Goal: Task Accomplishment & Management: Manage account settings

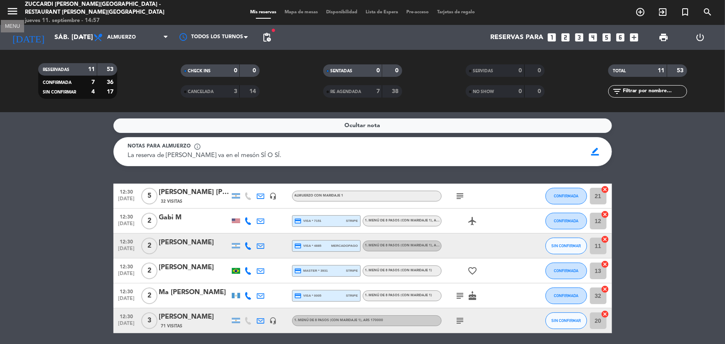
click at [8, 17] on icon "menu" at bounding box center [12, 11] width 12 height 12
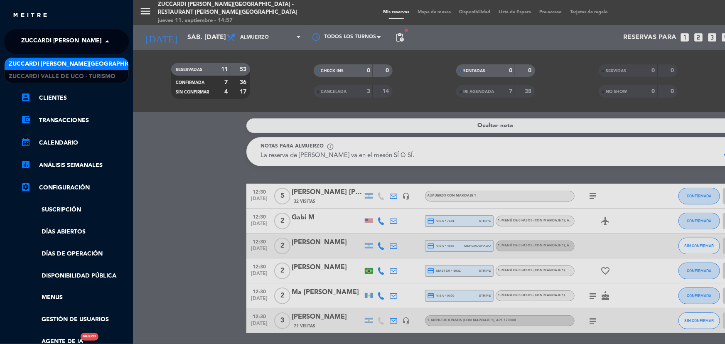
click at [108, 40] on span at bounding box center [109, 41] width 14 height 17
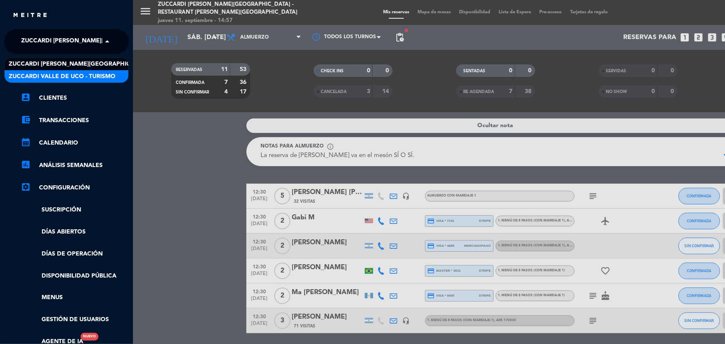
click at [110, 73] on span "Zuccardi Valle de Uco - Turismo" at bounding box center [62, 77] width 107 height 10
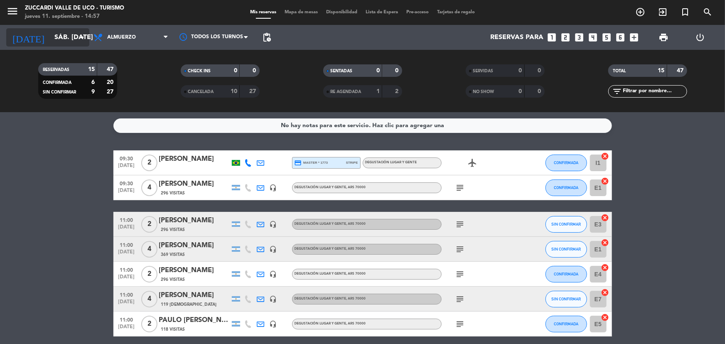
click at [58, 43] on input "sáb. [DATE]" at bounding box center [94, 37] width 88 height 16
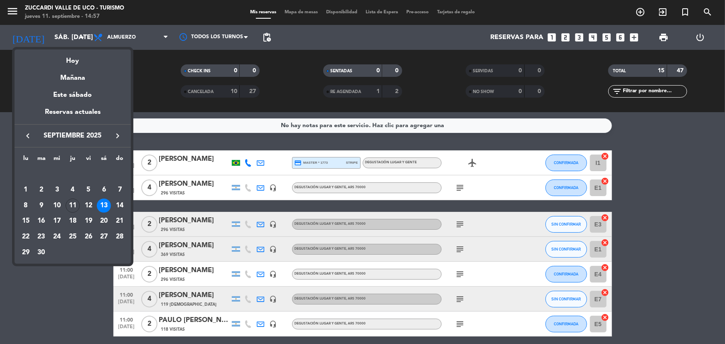
click at [28, 135] on icon "keyboard_arrow_left" at bounding box center [28, 136] width 10 height 10
click at [57, 191] on div "6" at bounding box center [57, 190] width 14 height 14
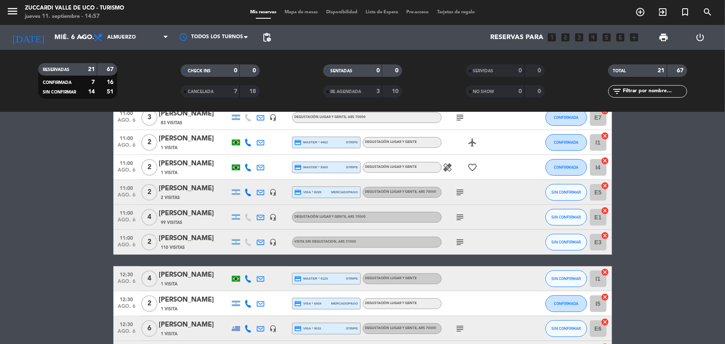
scroll to position [226, 0]
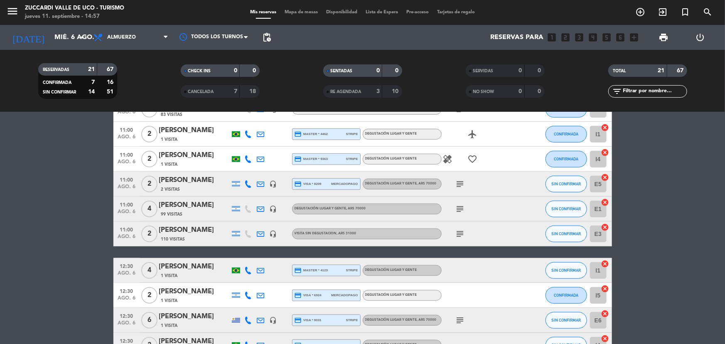
click at [186, 235] on div "[PERSON_NAME]" at bounding box center [194, 230] width 71 height 11
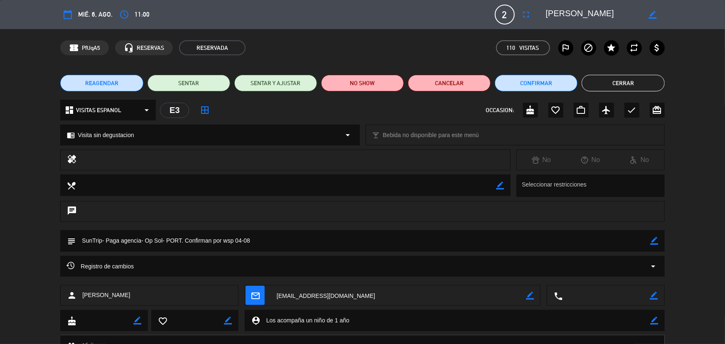
drag, startPoint x: 626, startPoint y: 82, endPoint x: 537, endPoint y: 76, distance: 89.1
click at [626, 82] on button "Cerrar" at bounding box center [622, 83] width 83 height 17
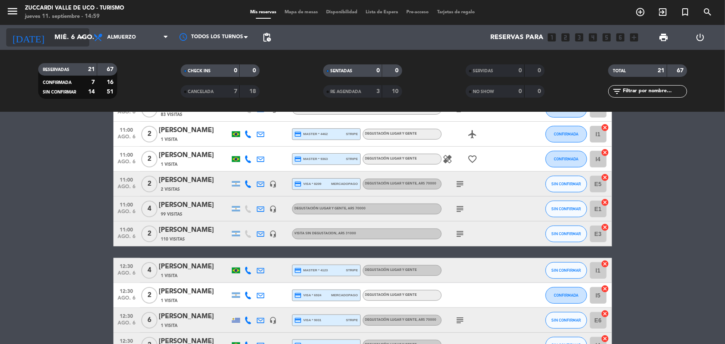
click at [61, 37] on input "mié. 6 ago." at bounding box center [94, 37] width 88 height 16
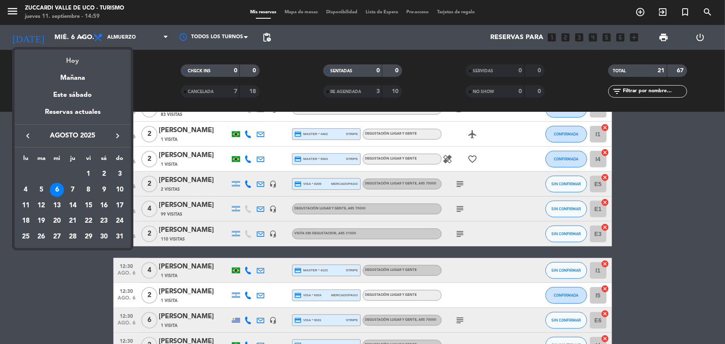
click at [79, 64] on div "Hoy" at bounding box center [73, 57] width 116 height 17
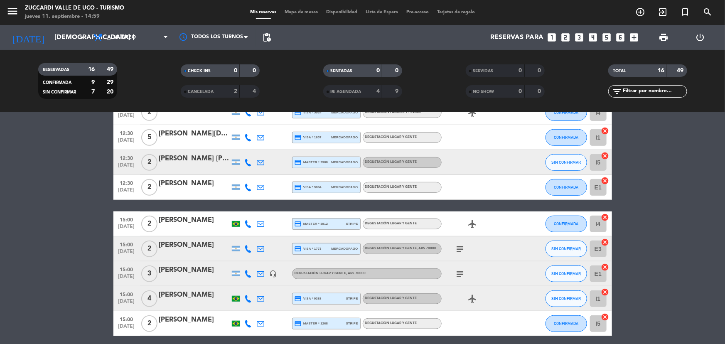
scroll to position [293, 0]
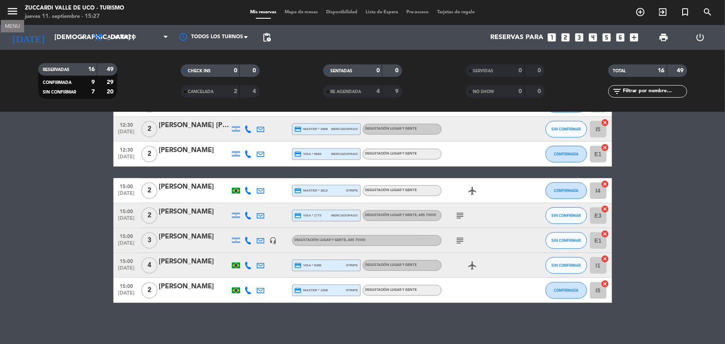
click at [12, 14] on icon "menu" at bounding box center [12, 11] width 12 height 12
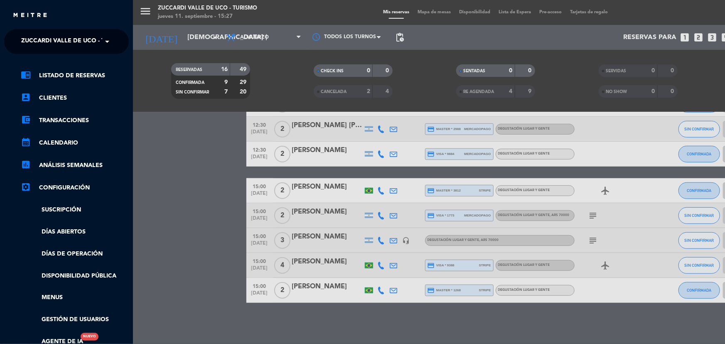
click at [83, 39] on span "Zuccardi Valle de Uco - Turismo" at bounding box center [74, 41] width 107 height 17
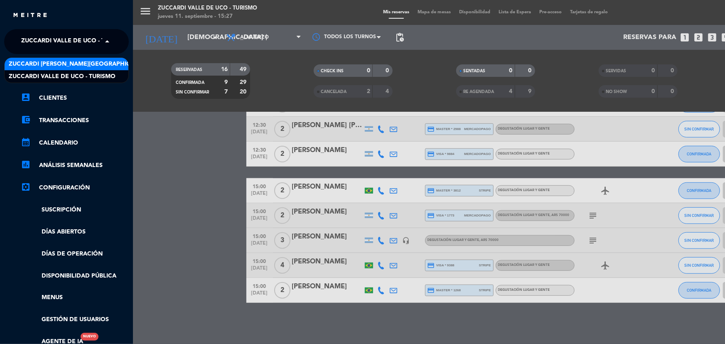
click at [104, 65] on span "Zuccardi [PERSON_NAME][GEOGRAPHIC_DATA] - Restaurant [PERSON_NAME][GEOGRAPHIC_D…" at bounding box center [157, 64] width 296 height 10
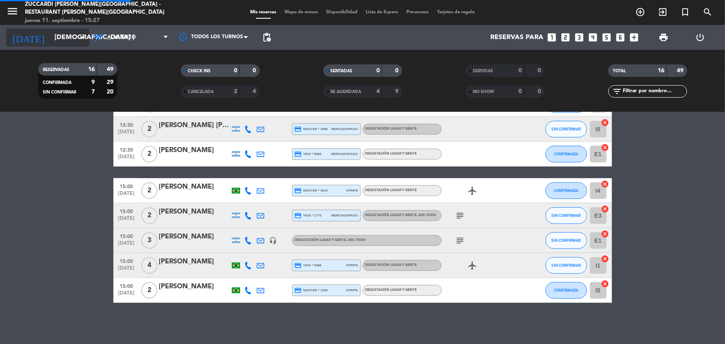
click at [58, 44] on input "[DEMOGRAPHIC_DATA] [DATE]" at bounding box center [94, 37] width 88 height 16
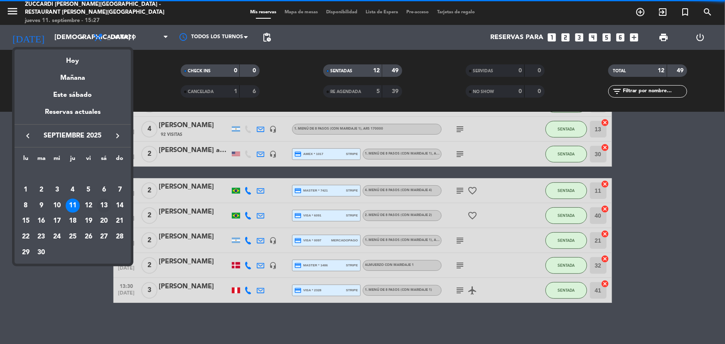
click at [104, 200] on div "13" at bounding box center [104, 206] width 14 height 14
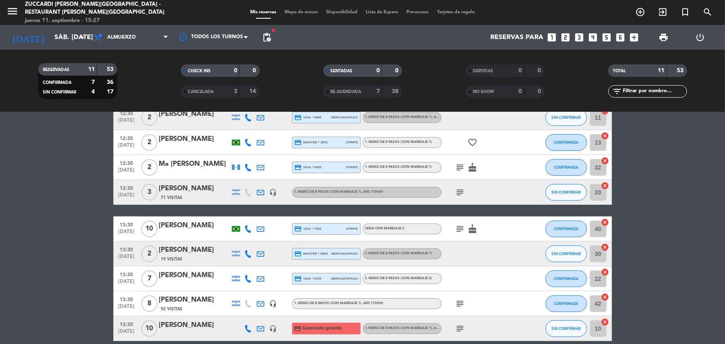
scroll to position [16, 0]
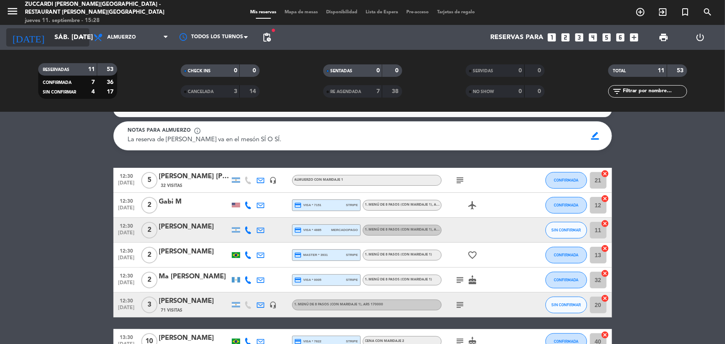
click at [68, 36] on input "sáb. [DATE]" at bounding box center [94, 37] width 88 height 16
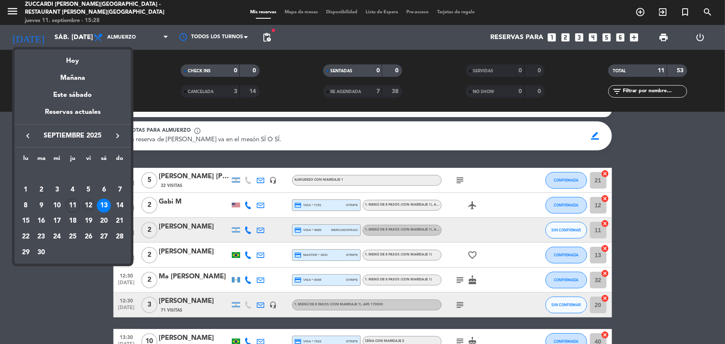
click at [92, 206] on div "12" at bounding box center [88, 206] width 14 height 14
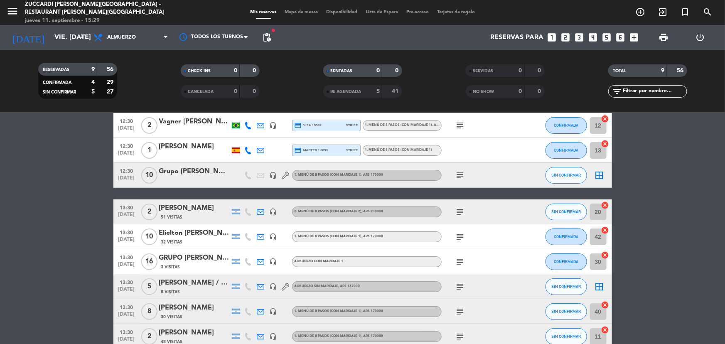
scroll to position [0, 0]
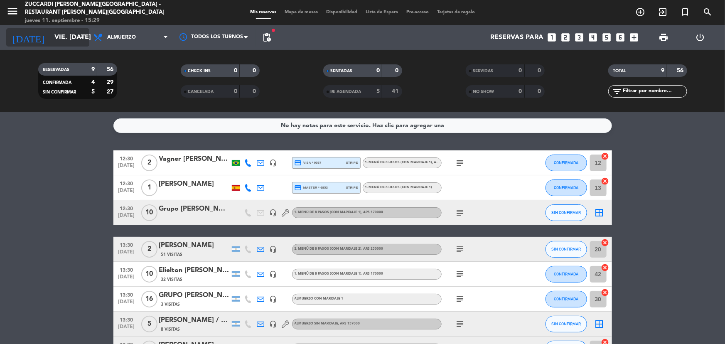
click at [57, 37] on input "vie. [DATE]" at bounding box center [94, 37] width 88 height 16
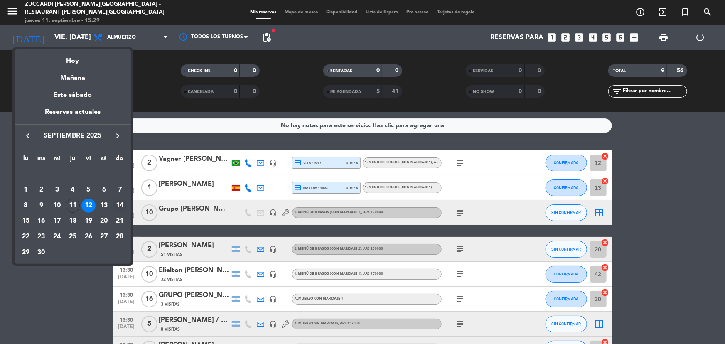
click at [119, 206] on div "14" at bounding box center [120, 206] width 14 height 14
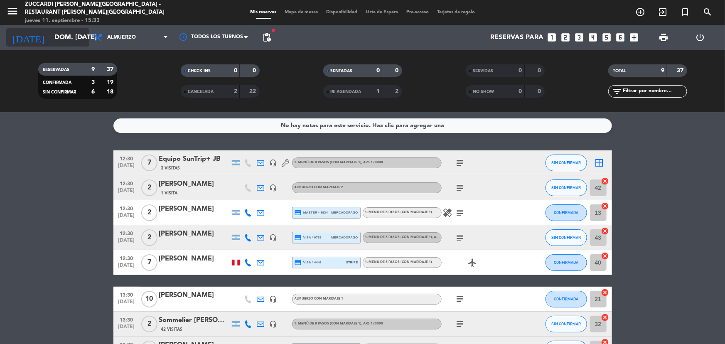
click at [58, 38] on input "dom. [DATE]" at bounding box center [94, 37] width 88 height 16
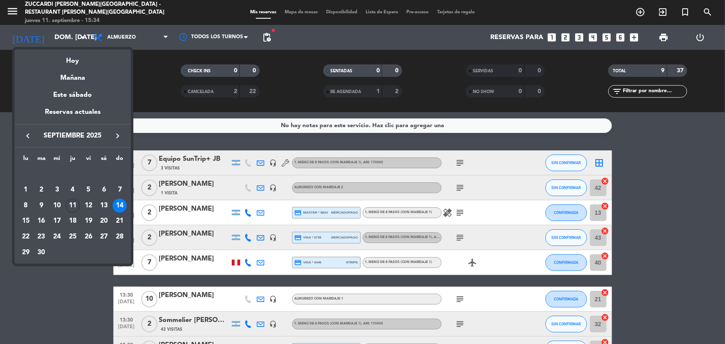
click at [10, 10] on div at bounding box center [362, 172] width 725 height 344
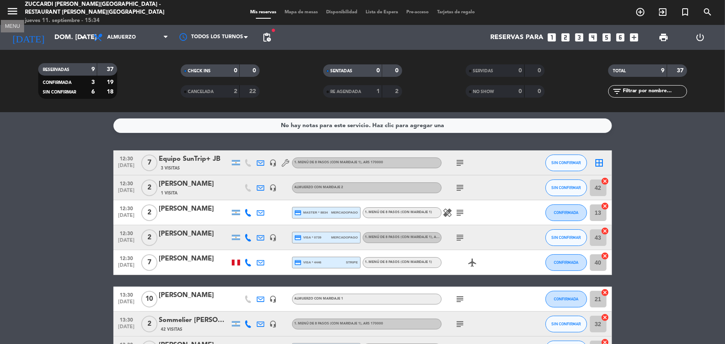
click at [10, 10] on icon "menu" at bounding box center [12, 11] width 12 height 12
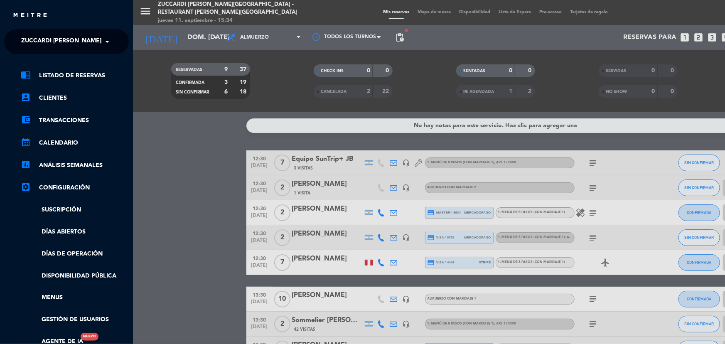
click at [104, 40] on span at bounding box center [109, 41] width 14 height 17
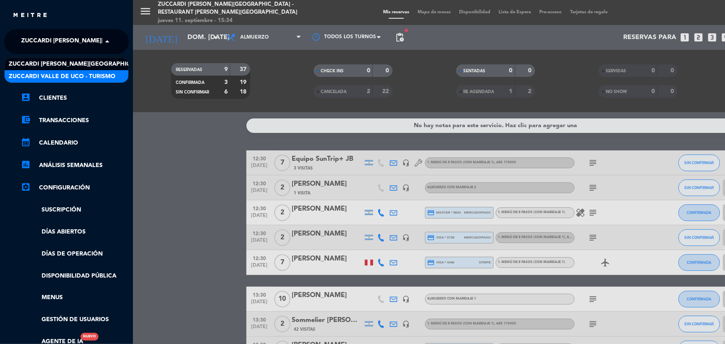
click at [106, 73] on span "Zuccardi Valle de Uco - Turismo" at bounding box center [62, 77] width 107 height 10
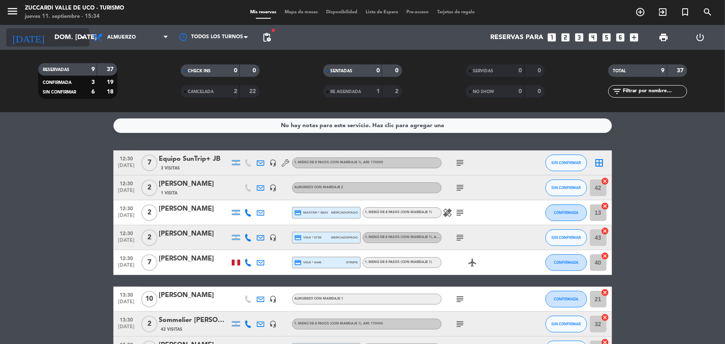
click at [50, 42] on input "dom. [DATE]" at bounding box center [94, 37] width 88 height 16
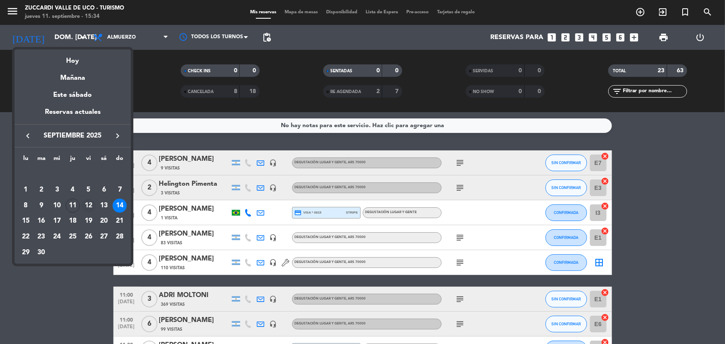
click at [89, 207] on div "12" at bounding box center [88, 206] width 14 height 14
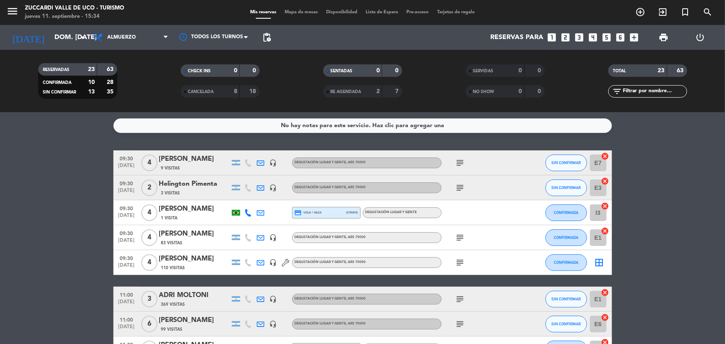
type input "vie. [DATE]"
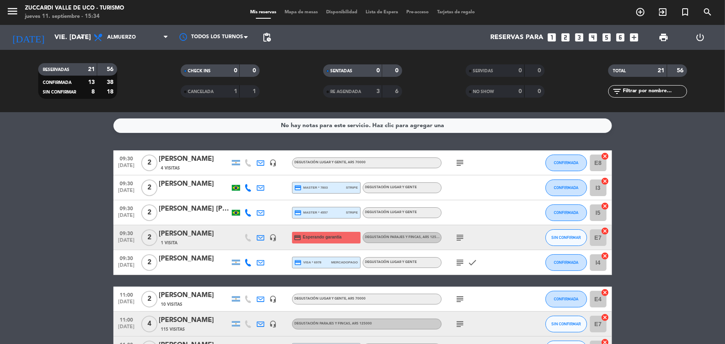
click at [180, 237] on div "[PERSON_NAME]" at bounding box center [194, 233] width 71 height 11
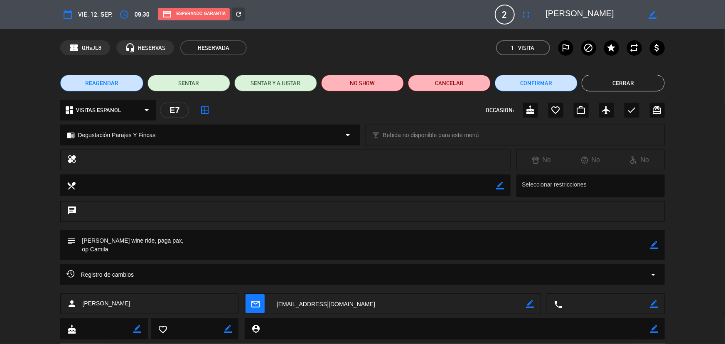
click at [616, 80] on button "Cerrar" at bounding box center [622, 83] width 83 height 17
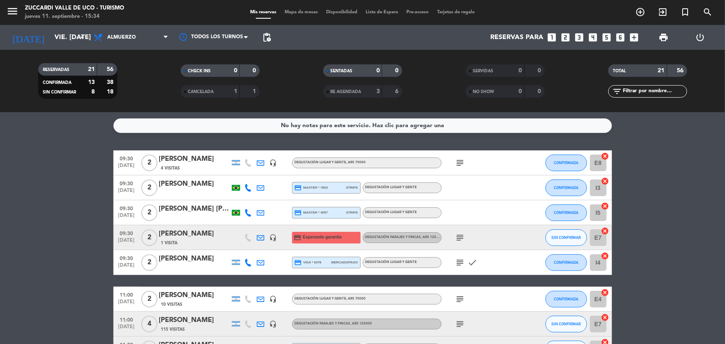
click at [565, 39] on icon "looks_two" at bounding box center [565, 37] width 11 height 11
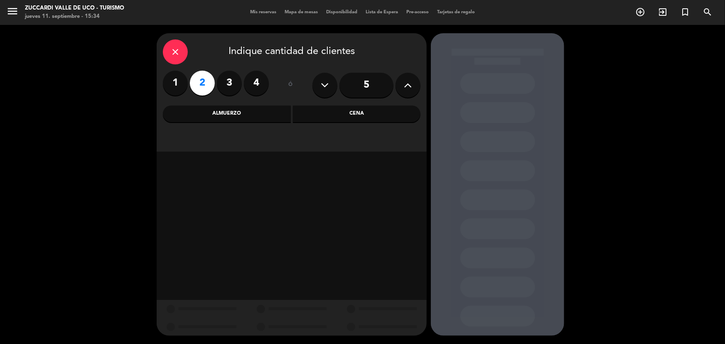
click at [171, 53] on icon "close" at bounding box center [175, 52] width 10 height 10
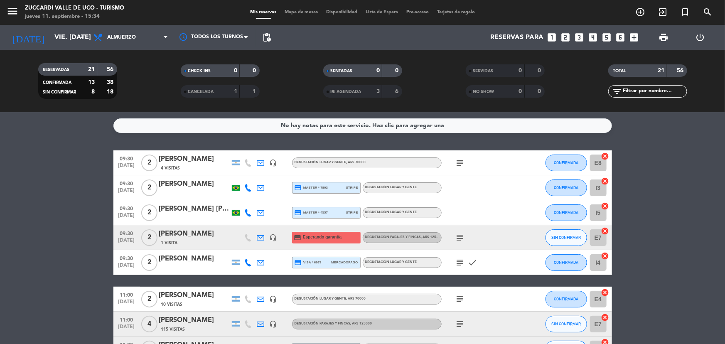
click at [185, 239] on div "1 Visita" at bounding box center [194, 242] width 71 height 7
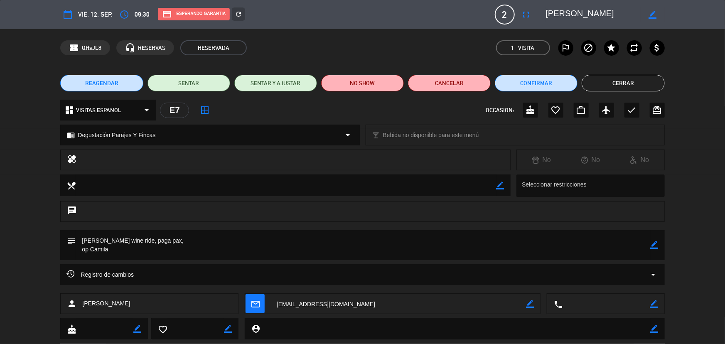
click at [630, 81] on button "Cerrar" at bounding box center [622, 83] width 83 height 17
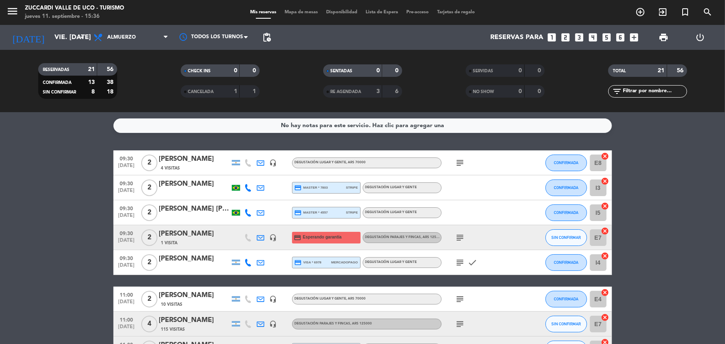
drag, startPoint x: 180, startPoint y: 232, endPoint x: 186, endPoint y: 237, distance: 7.4
click at [186, 237] on div "[PERSON_NAME]" at bounding box center [194, 233] width 71 height 11
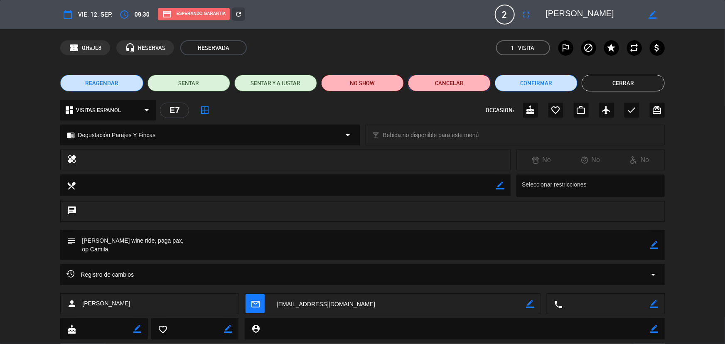
click at [451, 88] on button "Cancelar" at bounding box center [449, 83] width 83 height 17
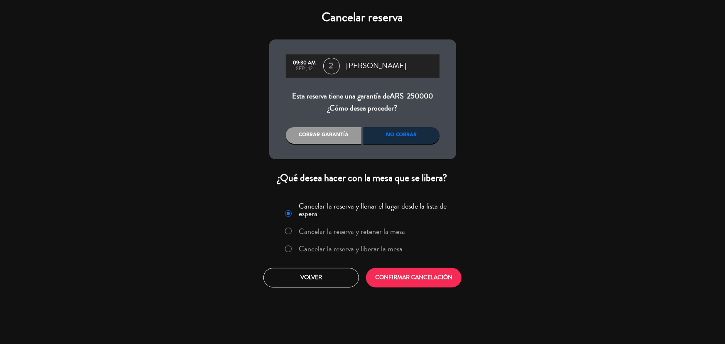
click at [367, 247] on label "Cancelar la reserva y liberar la mesa" at bounding box center [351, 248] width 104 height 7
click at [411, 284] on button "CONFIRMAR CANCELACIÓN" at bounding box center [414, 278] width 96 height 20
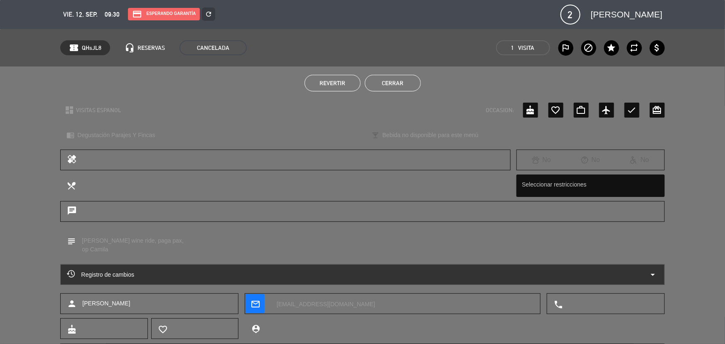
click at [402, 83] on button "Cerrar" at bounding box center [393, 83] width 56 height 17
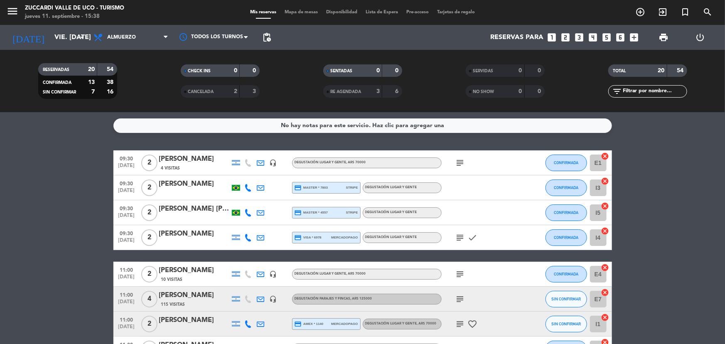
click at [565, 37] on icon "looks_two" at bounding box center [565, 37] width 11 height 11
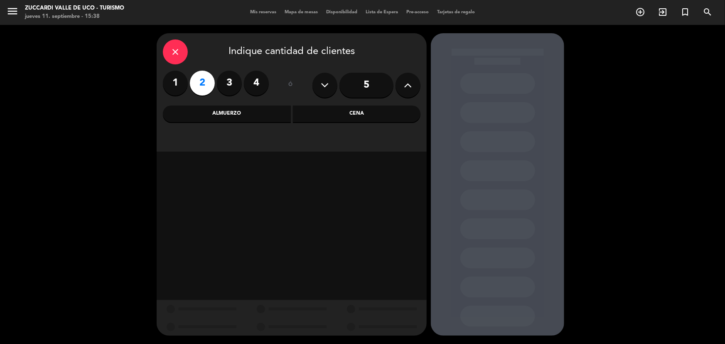
click at [262, 115] on div "Almuerzo" at bounding box center [227, 113] width 128 height 17
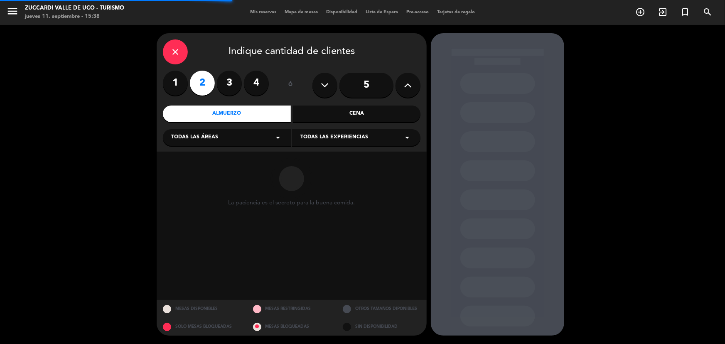
click at [334, 136] on span "Todas las experiencias" at bounding box center [334, 137] width 68 height 8
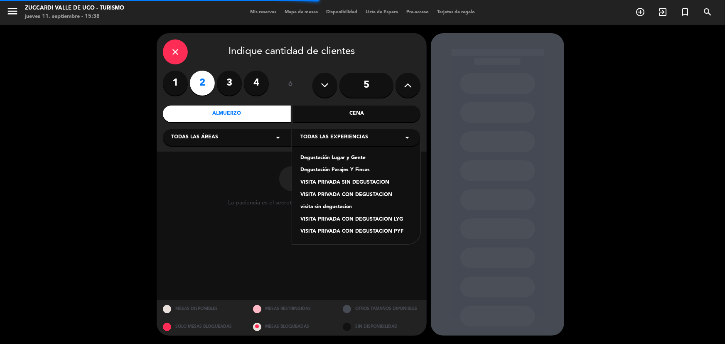
click at [341, 171] on div "Degustación Parajes Y Fincas" at bounding box center [356, 170] width 112 height 8
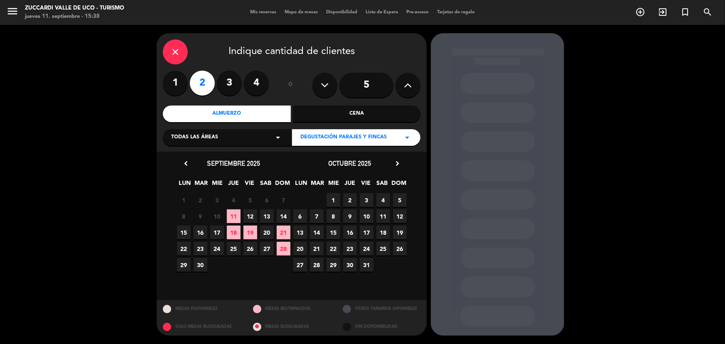
click at [250, 216] on span "12" at bounding box center [250, 216] width 14 height 14
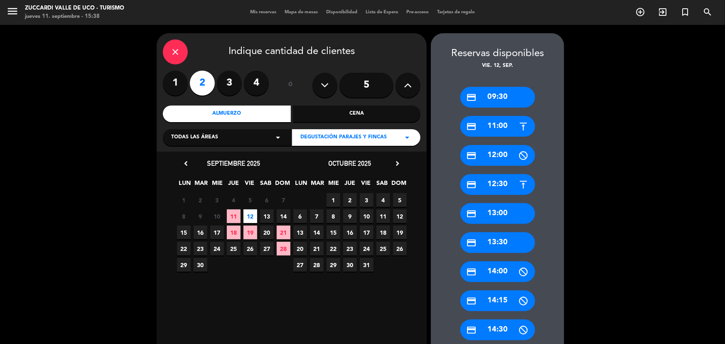
click at [506, 98] on div "credit_card 09:30" at bounding box center [497, 97] width 75 height 21
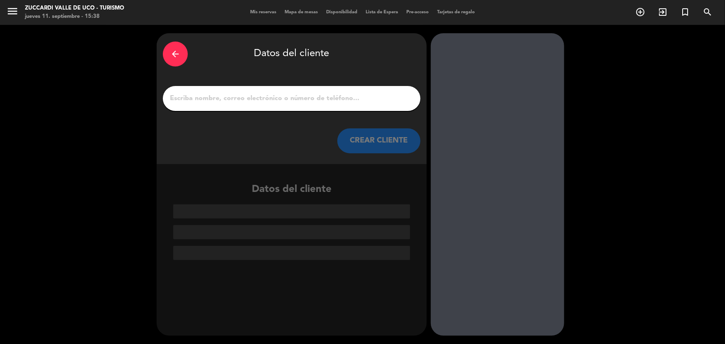
click at [386, 97] on input "1" at bounding box center [291, 99] width 245 height 12
paste input "[PERSON_NAME]"
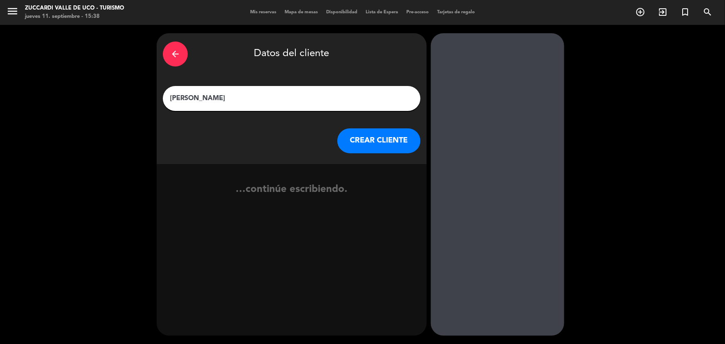
type input "[PERSON_NAME]"
click at [362, 137] on button "CREAR CLIENTE" at bounding box center [378, 140] width 83 height 25
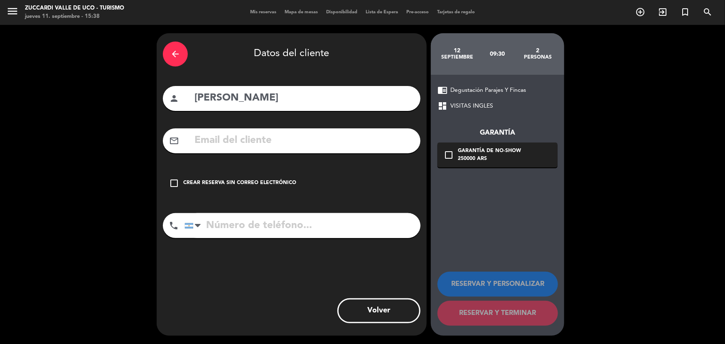
click at [283, 136] on input "text" at bounding box center [304, 140] width 221 height 17
paste input "[EMAIL_ADDRESS][DOMAIN_NAME]"
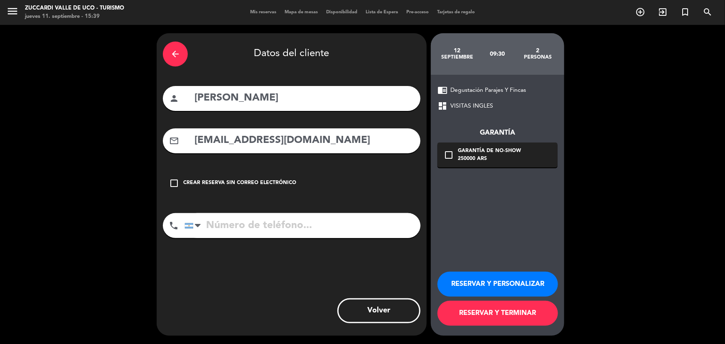
type input "[EMAIL_ADDRESS][DOMAIN_NAME]"
click at [446, 159] on icon "check_box_outline_blank" at bounding box center [449, 155] width 10 height 10
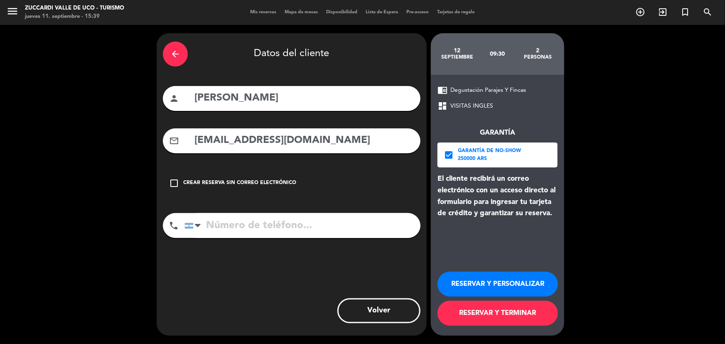
click at [490, 288] on button "RESERVAR Y PERSONALIZAR" at bounding box center [497, 284] width 120 height 25
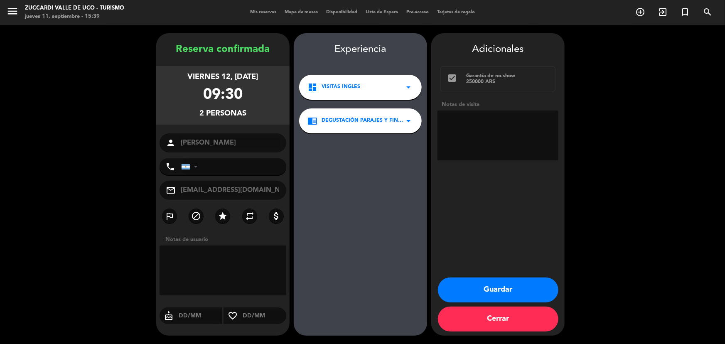
click at [495, 328] on button "Cerrar" at bounding box center [498, 318] width 120 height 25
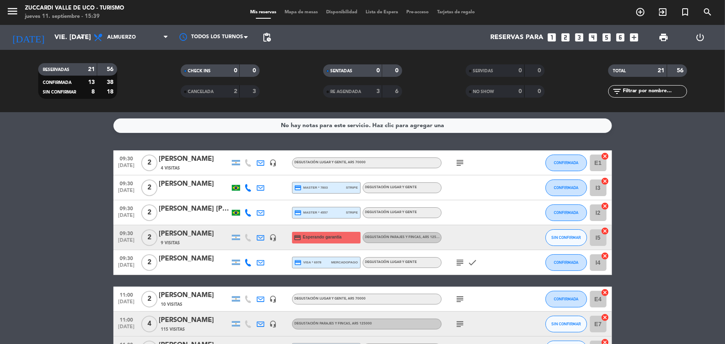
click at [197, 241] on div "9 Visitas" at bounding box center [194, 242] width 71 height 7
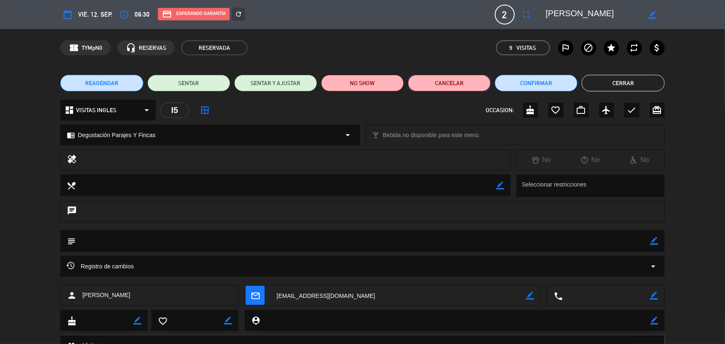
click at [455, 86] on button "Cancelar" at bounding box center [449, 83] width 83 height 17
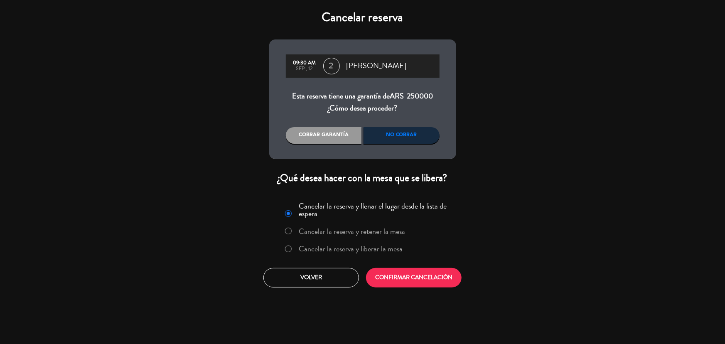
drag, startPoint x: 336, startPoint y: 249, endPoint x: 357, endPoint y: 257, distance: 22.4
click at [345, 254] on label "Cancelar la reserva y liberar la mesa" at bounding box center [344, 249] width 126 height 15
click at [390, 282] on button "CONFIRMAR CANCELACIÓN" at bounding box center [414, 278] width 96 height 20
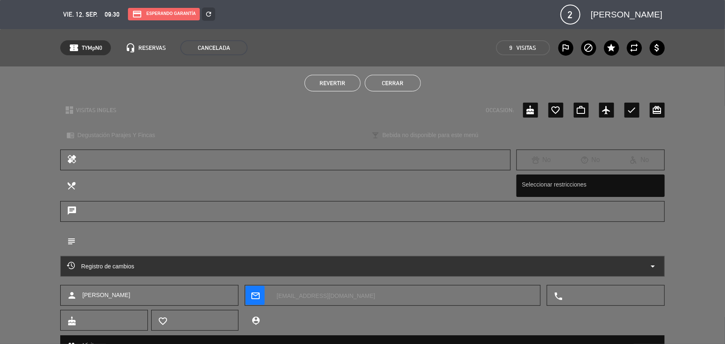
click at [391, 91] on div "Revertir Cerrar" at bounding box center [362, 82] width 725 height 33
drag, startPoint x: 393, startPoint y: 87, endPoint x: 437, endPoint y: 71, distance: 47.0
click at [394, 87] on button "Cerrar" at bounding box center [393, 83] width 56 height 17
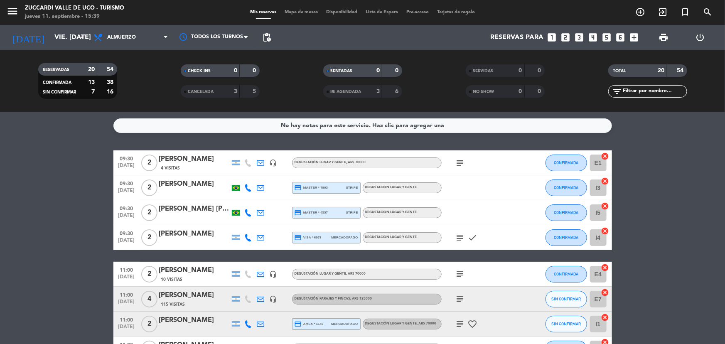
click at [568, 39] on icon "looks_two" at bounding box center [565, 37] width 11 height 11
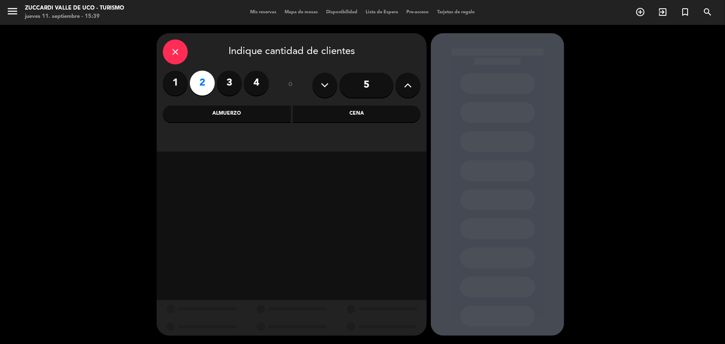
click at [270, 115] on div "Almuerzo" at bounding box center [227, 113] width 128 height 17
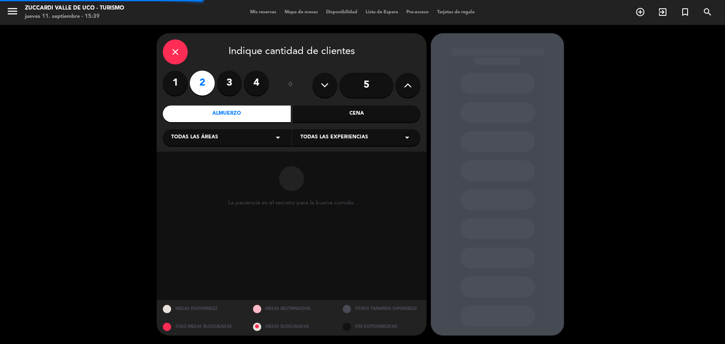
click at [348, 137] on span "Todas las experiencias" at bounding box center [334, 137] width 68 height 8
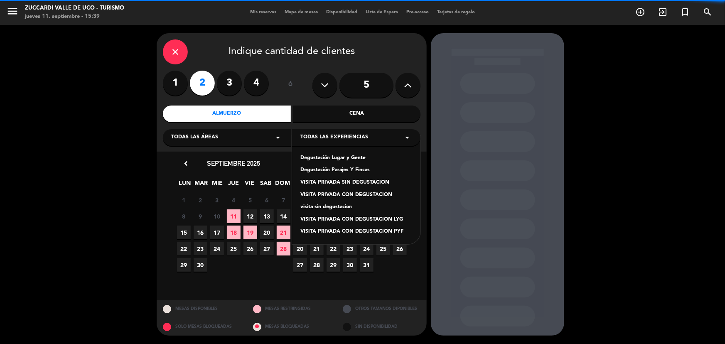
click at [353, 157] on div "Degustación Lugar y Gente" at bounding box center [356, 158] width 112 height 8
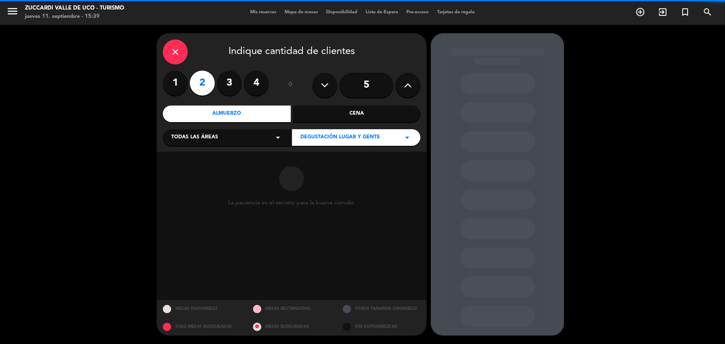
drag, startPoint x: 318, startPoint y: 134, endPoint x: 326, endPoint y: 143, distance: 12.9
click at [320, 137] on span "Degustación Lugar y Gente" at bounding box center [340, 137] width 80 height 8
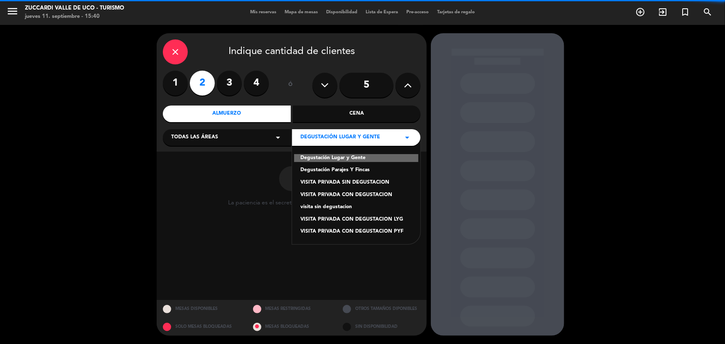
click at [342, 168] on div "Degustación Parajes Y Fincas" at bounding box center [356, 170] width 112 height 8
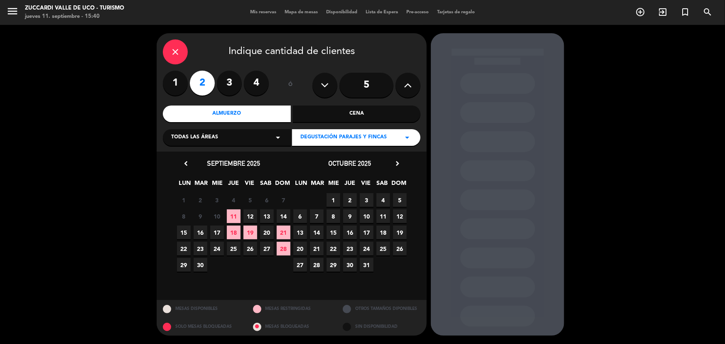
click at [252, 214] on span "12" at bounding box center [250, 216] width 14 height 14
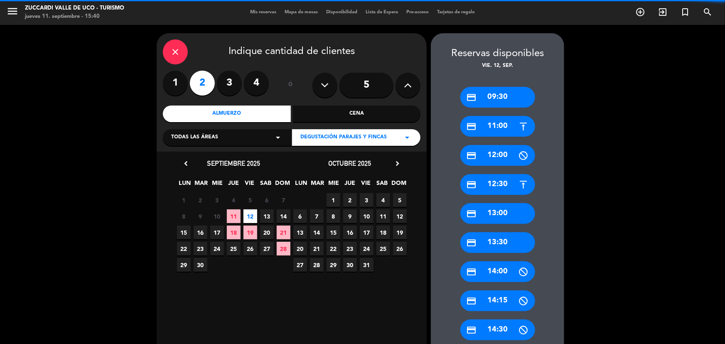
click at [505, 93] on div "credit_card 09:30" at bounding box center [497, 97] width 75 height 21
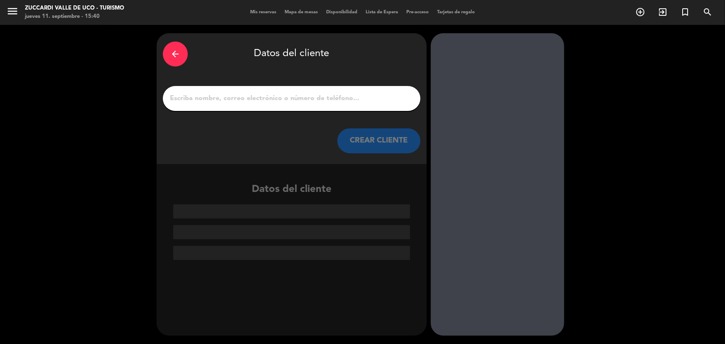
click at [341, 103] on input "1" at bounding box center [291, 99] width 245 height 12
paste input "[EMAIL_ADDRESS][DOMAIN_NAME]"
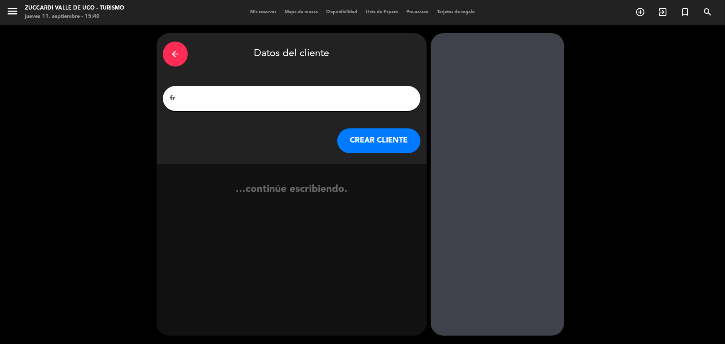
type input "f"
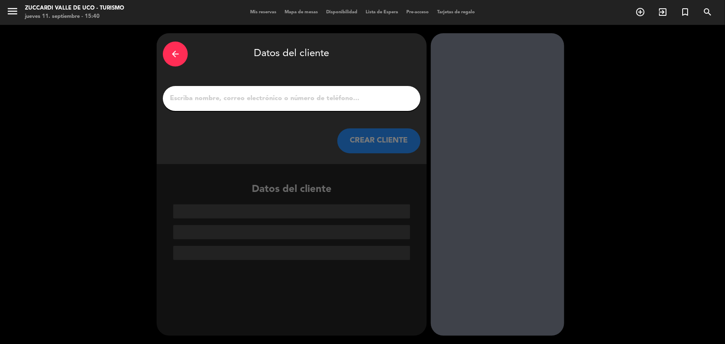
paste input "[PERSON_NAME]"
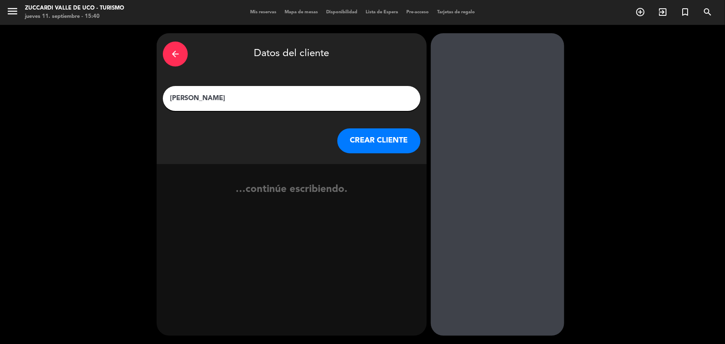
type input "[PERSON_NAME]"
click at [386, 145] on button "CREAR CLIENTE" at bounding box center [378, 140] width 83 height 25
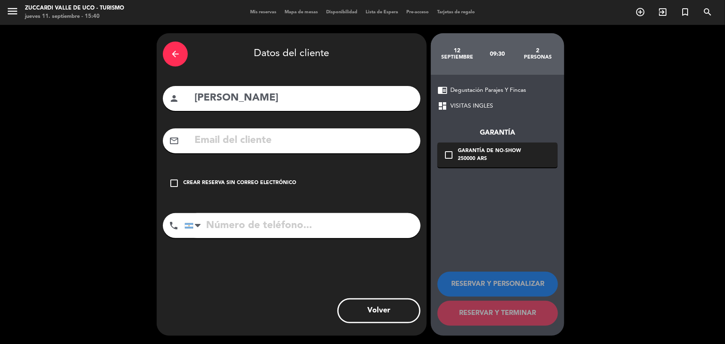
click at [257, 141] on input "text" at bounding box center [304, 140] width 221 height 17
paste input "[EMAIL_ADDRESS][DOMAIN_NAME]"
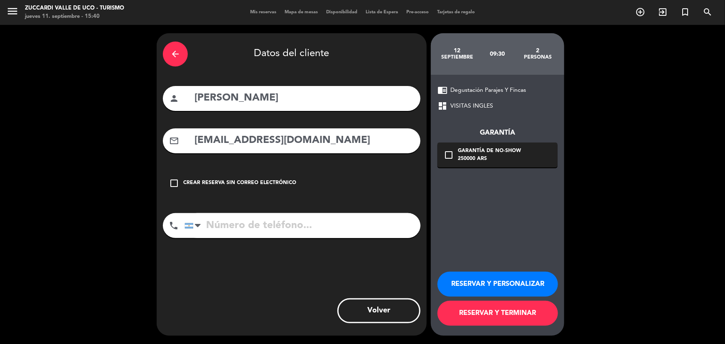
type input "[EMAIL_ADDRESS][DOMAIN_NAME]"
click at [487, 285] on button "RESERVAR Y PERSONALIZAR" at bounding box center [497, 284] width 120 height 25
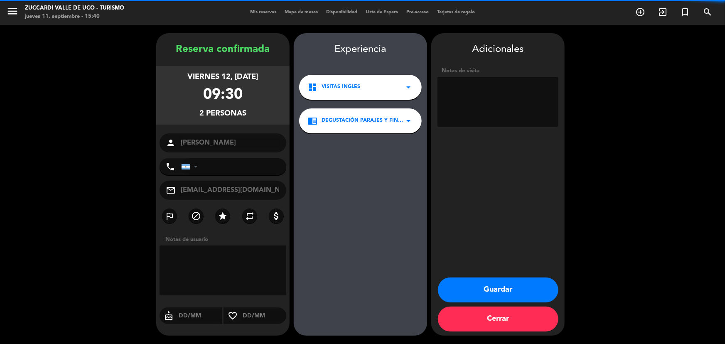
click at [525, 90] on textarea at bounding box center [497, 102] width 121 height 50
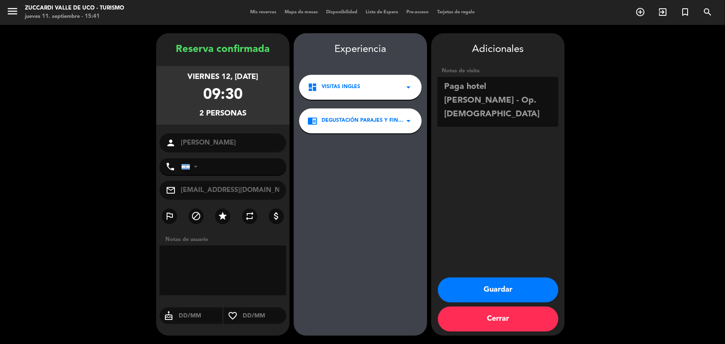
type textarea "Paga hotel [PERSON_NAME] - Op. [DEMOGRAPHIC_DATA]"
click at [510, 292] on button "Guardar" at bounding box center [498, 289] width 120 height 25
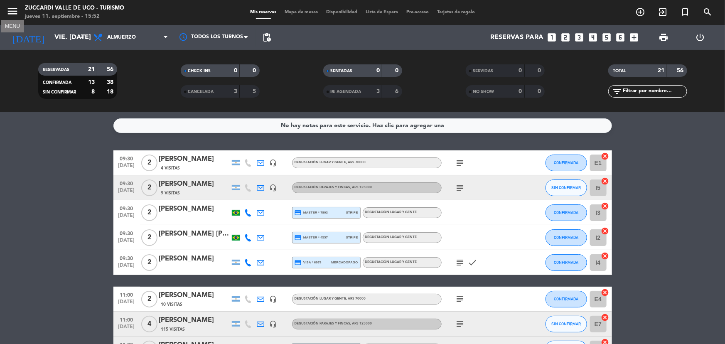
click at [6, 12] on icon "menu" at bounding box center [12, 11] width 12 height 12
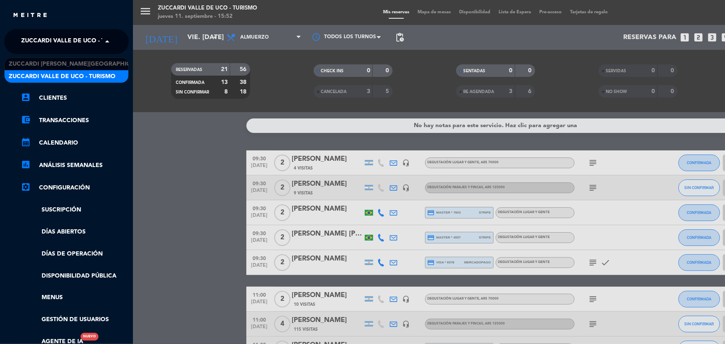
click at [98, 42] on span "Zuccardi Valle de Uco - Turismo" at bounding box center [74, 41] width 107 height 17
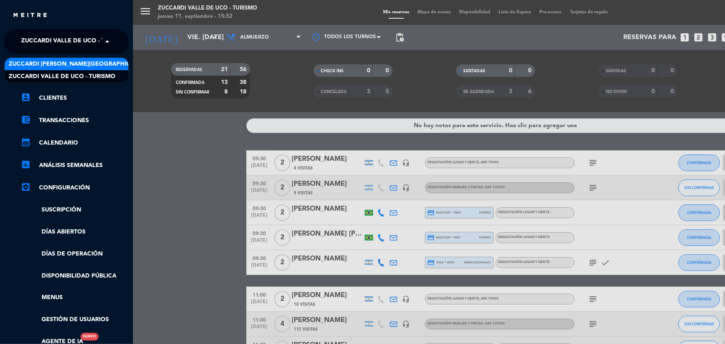
click at [112, 66] on span "Zuccardi [PERSON_NAME][GEOGRAPHIC_DATA] - Restaurant [PERSON_NAME][GEOGRAPHIC_D…" at bounding box center [157, 64] width 296 height 10
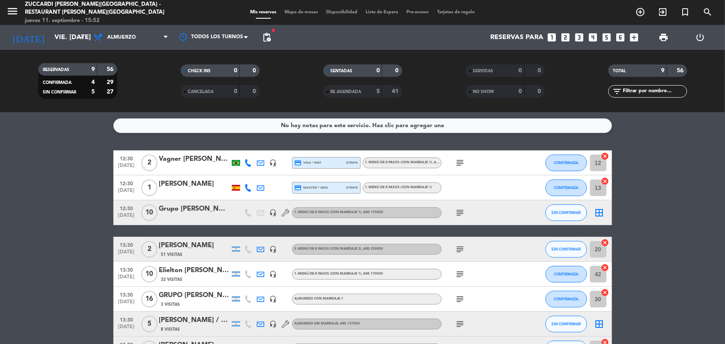
click at [564, 35] on icon "looks_two" at bounding box center [565, 37] width 11 height 11
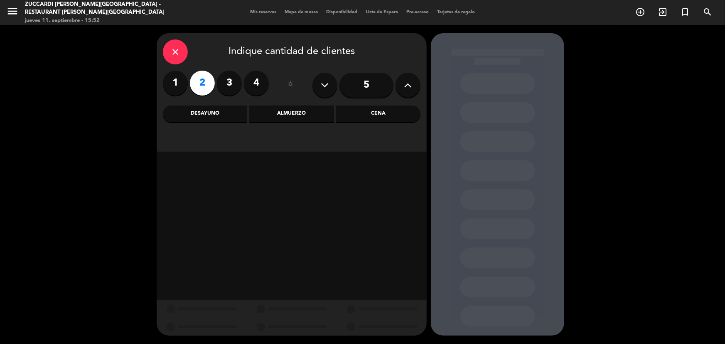
click at [279, 114] on div "Almuerzo" at bounding box center [291, 113] width 84 height 17
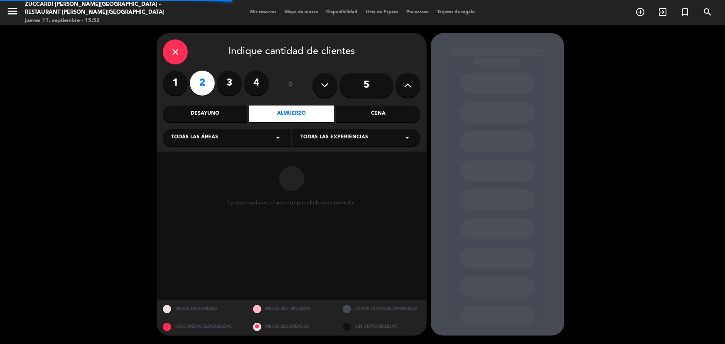
click at [347, 140] on span "Todas las experiencias" at bounding box center [334, 137] width 68 height 8
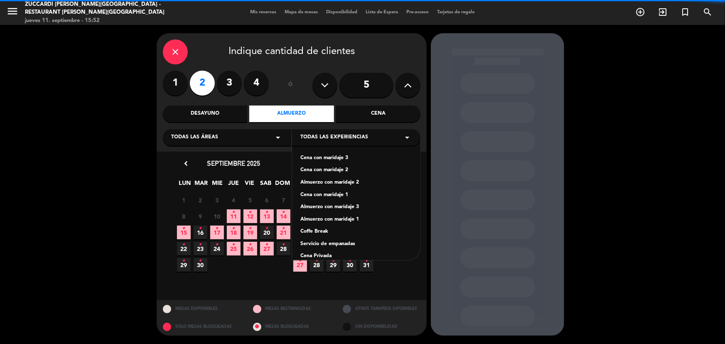
click at [253, 138] on div "Todas las áreas arrow_drop_down" at bounding box center [227, 137] width 128 height 17
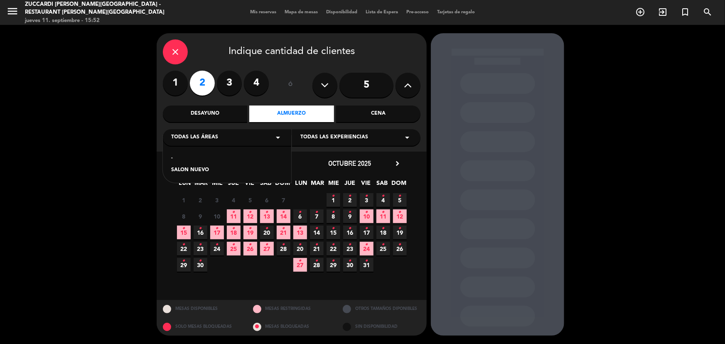
click at [217, 170] on div "SALON NUEVO" at bounding box center [227, 170] width 112 height 8
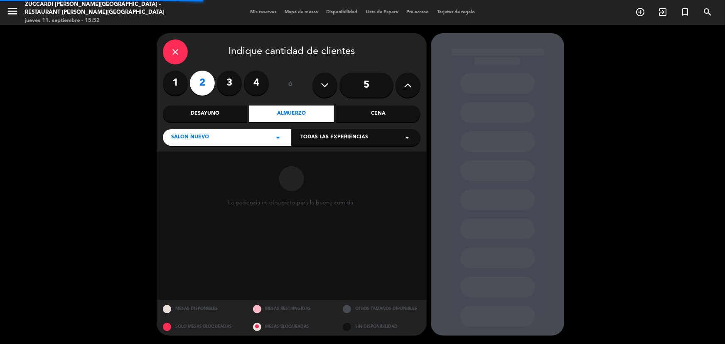
click at [388, 135] on div "Todas las experiencias arrow_drop_down" at bounding box center [356, 137] width 128 height 17
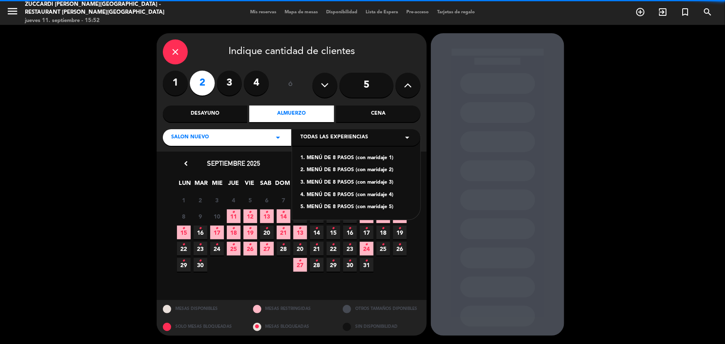
click at [359, 160] on div "1. MENÚ DE 8 PASOS (con maridaje 1)" at bounding box center [356, 158] width 112 height 8
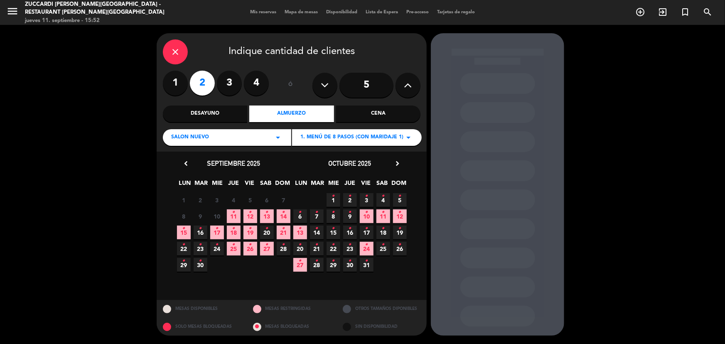
click at [289, 214] on span "14 •" at bounding box center [284, 216] width 14 height 14
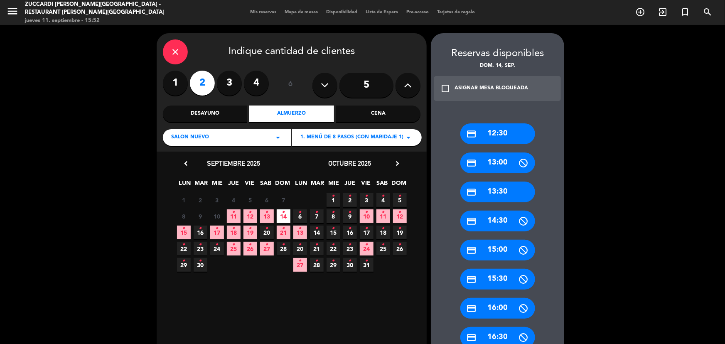
click at [512, 138] on div "credit_card 12:30" at bounding box center [497, 133] width 75 height 21
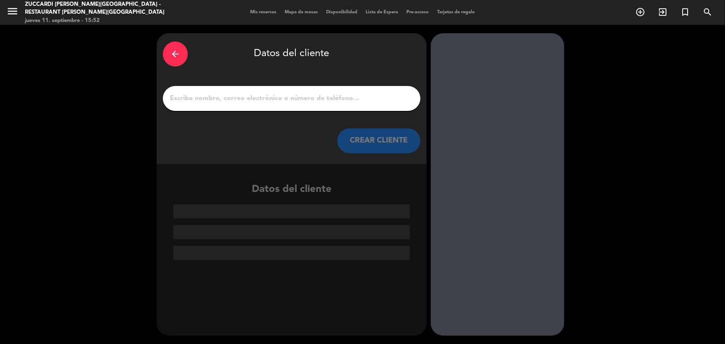
click at [311, 99] on input "1" at bounding box center [291, 99] width 245 height 12
drag, startPoint x: 178, startPoint y: 55, endPoint x: 347, endPoint y: 72, distance: 169.5
click at [181, 55] on div "arrow_back" at bounding box center [175, 54] width 25 height 25
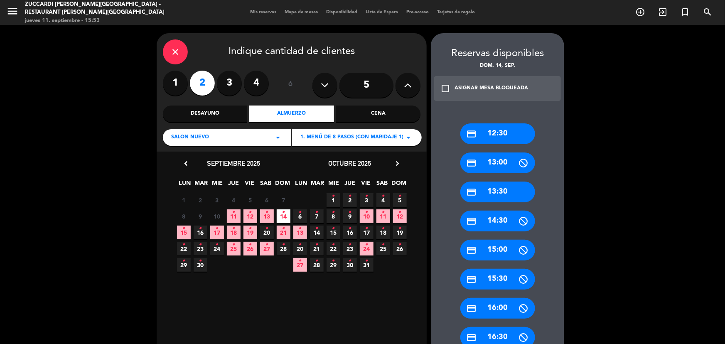
click at [508, 191] on div "credit_card 13:30" at bounding box center [497, 191] width 75 height 21
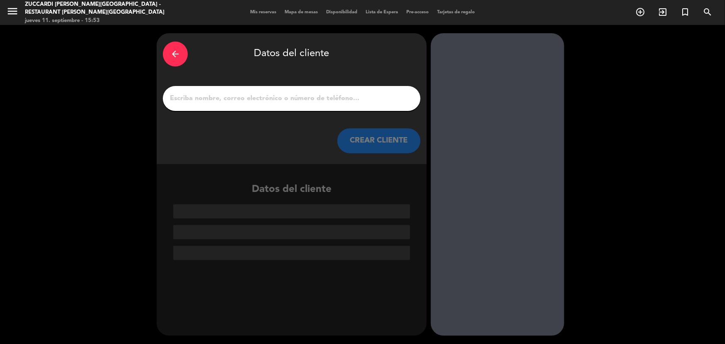
drag, startPoint x: 293, startPoint y: 105, endPoint x: 294, endPoint y: 97, distance: 7.9
click at [293, 105] on div at bounding box center [291, 98] width 257 height 25
click at [294, 99] on input "1" at bounding box center [291, 99] width 245 height 12
paste input "[PERSON_NAME]"
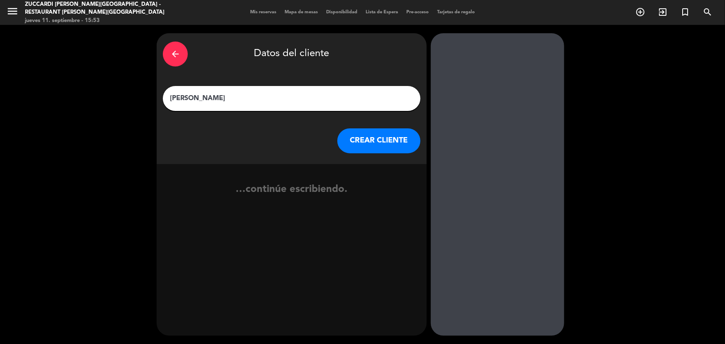
type input "[PERSON_NAME]"
click at [366, 137] on button "CREAR CLIENTE" at bounding box center [378, 140] width 83 height 25
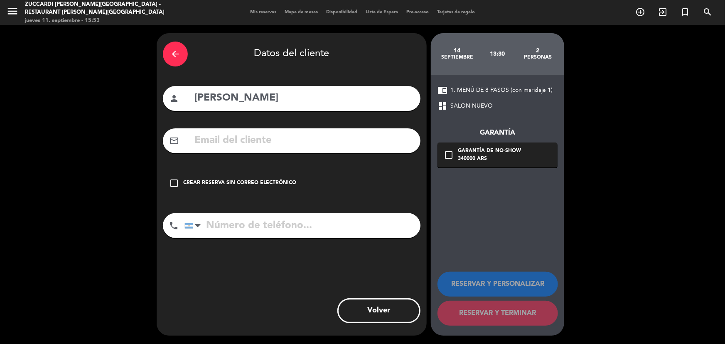
drag, startPoint x: 335, startPoint y: 139, endPoint x: 250, endPoint y: 42, distance: 129.2
click at [333, 139] on input "text" at bounding box center [304, 140] width 221 height 17
paste input "[EMAIL_ADDRESS][DOMAIN_NAME]"
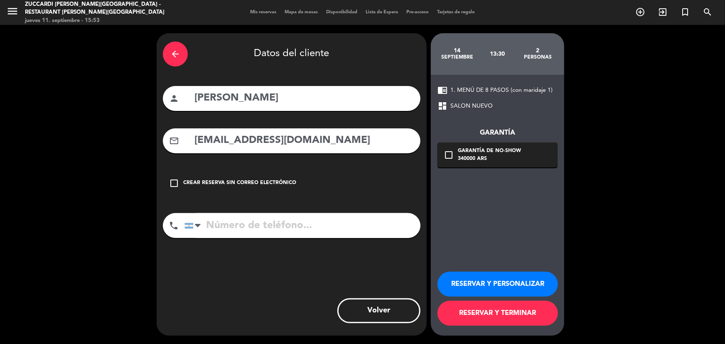
type input "[EMAIL_ADDRESS][DOMAIN_NAME]"
click at [475, 281] on button "RESERVAR Y PERSONALIZAR" at bounding box center [497, 284] width 120 height 25
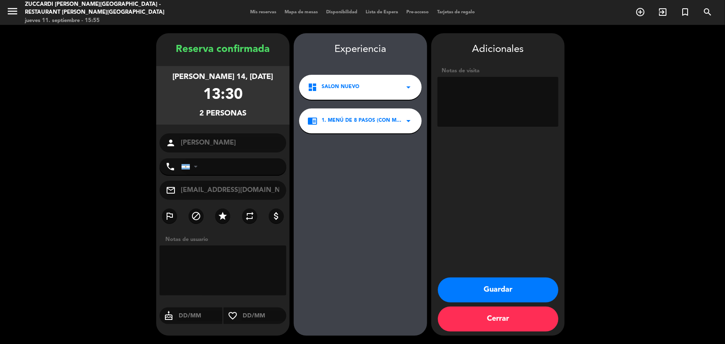
click at [496, 103] on textarea at bounding box center [497, 102] width 121 height 50
type textarea "Paga Flor de Bodegas - Op. [DEMOGRAPHIC_DATA]"
click at [509, 289] on button "Guardar" at bounding box center [498, 289] width 120 height 25
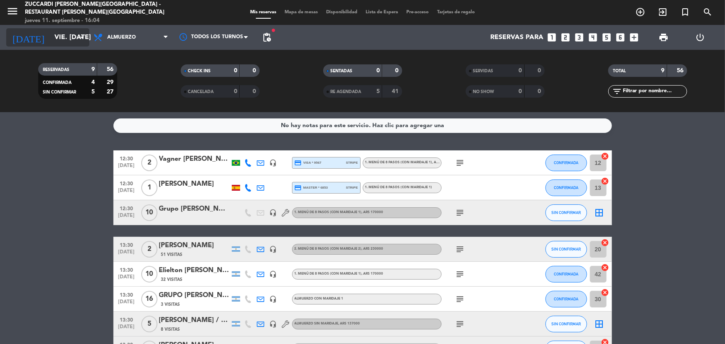
click at [50, 37] on input "vie. [DATE]" at bounding box center [94, 37] width 88 height 16
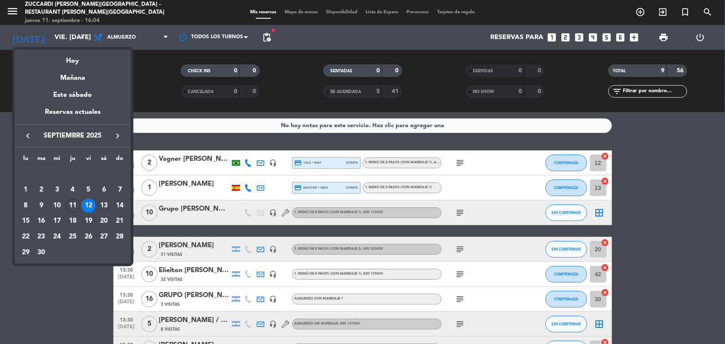
click at [104, 203] on div "13" at bounding box center [104, 206] width 14 height 14
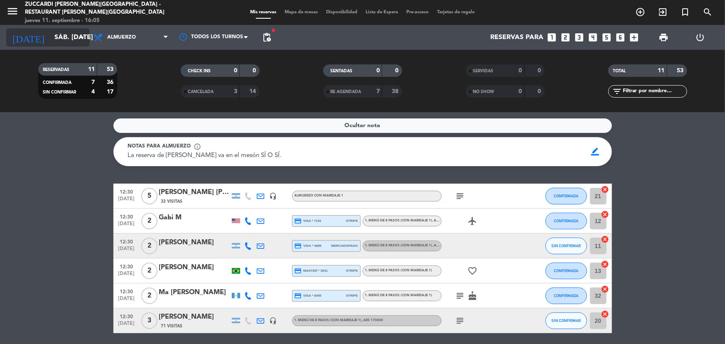
click at [54, 37] on input "sáb. [DATE]" at bounding box center [94, 37] width 88 height 16
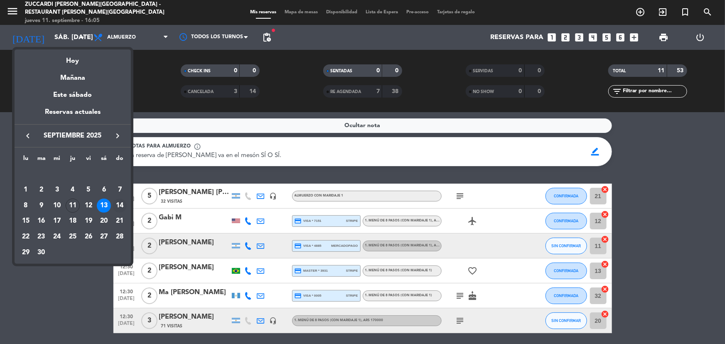
click at [117, 206] on div "14" at bounding box center [120, 206] width 14 height 14
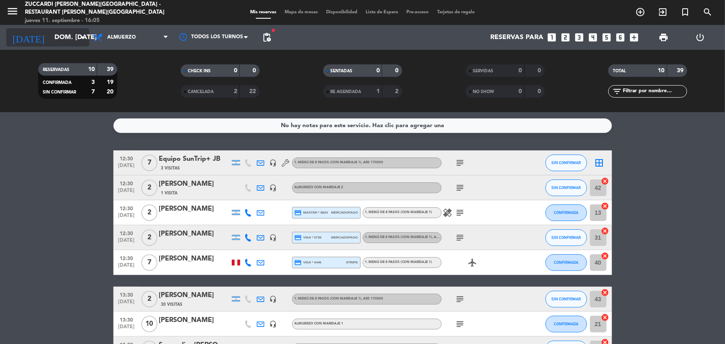
click at [73, 42] on input "dom. [DATE]" at bounding box center [94, 37] width 88 height 16
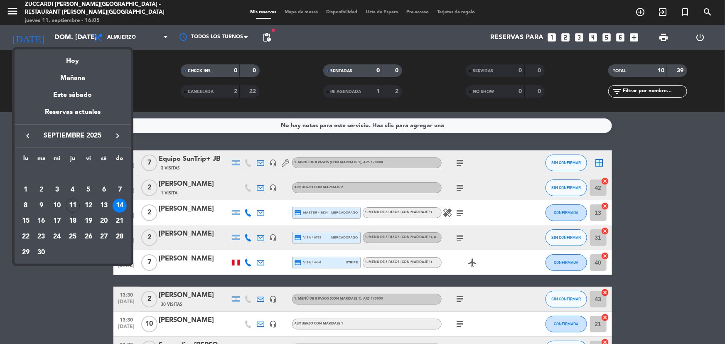
click at [14, 9] on div at bounding box center [362, 172] width 725 height 344
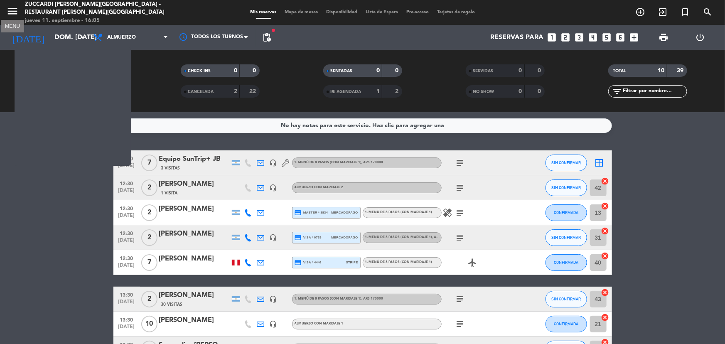
click at [14, 9] on icon "menu" at bounding box center [12, 11] width 12 height 12
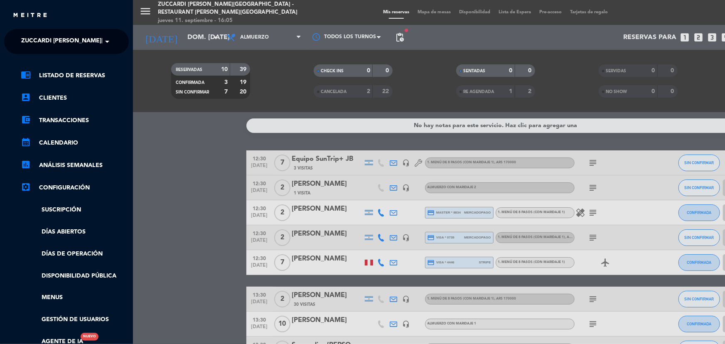
click at [105, 42] on span at bounding box center [109, 41] width 14 height 17
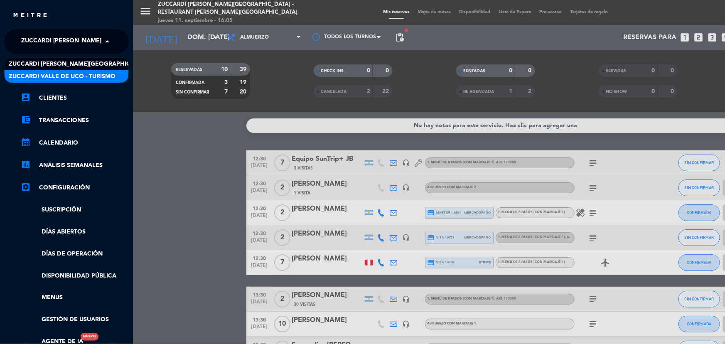
click at [111, 76] on span "Zuccardi Valle de Uco - Turismo" at bounding box center [62, 77] width 107 height 10
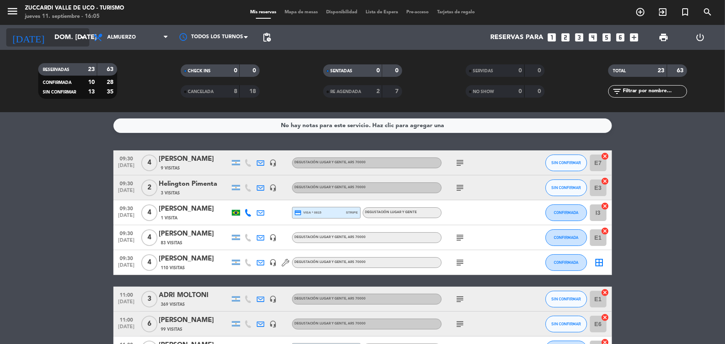
click at [56, 34] on input "dom. [DATE]" at bounding box center [94, 37] width 88 height 16
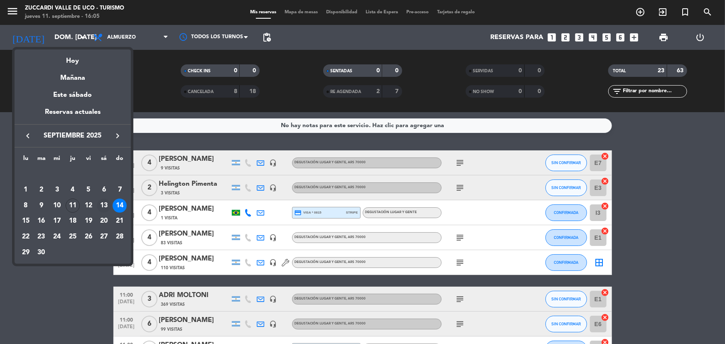
click at [99, 207] on div "13" at bounding box center [104, 206] width 14 height 14
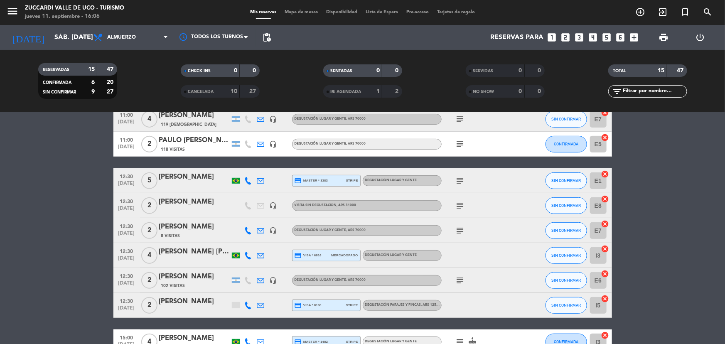
scroll to position [189, 0]
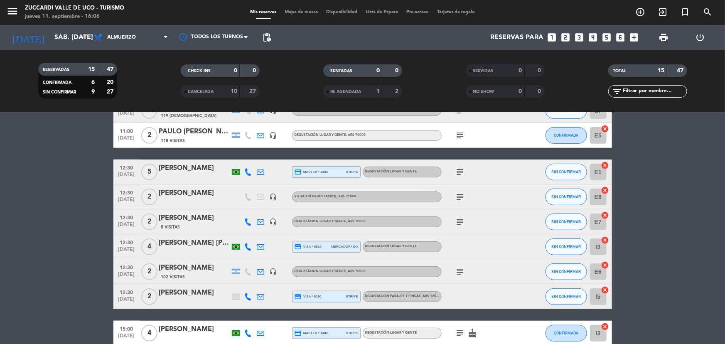
click at [173, 270] on div "[PERSON_NAME]" at bounding box center [194, 267] width 71 height 11
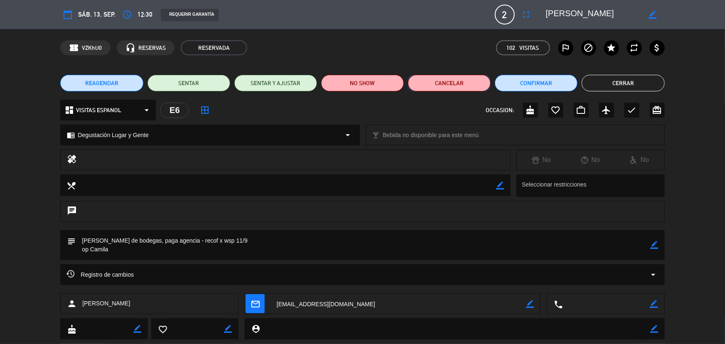
click at [460, 79] on button "Cancelar" at bounding box center [449, 83] width 83 height 17
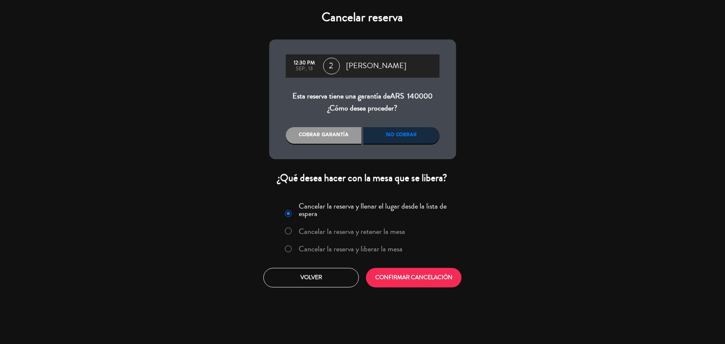
drag, startPoint x: 378, startPoint y: 135, endPoint x: 363, endPoint y: 182, distance: 49.2
click at [377, 135] on div "No cobrar" at bounding box center [401, 135] width 76 height 17
click at [373, 249] on label "Cancelar la reserva y liberar la mesa" at bounding box center [351, 248] width 104 height 7
click at [419, 284] on button "CONFIRMAR CANCELACIÓN" at bounding box center [414, 278] width 96 height 20
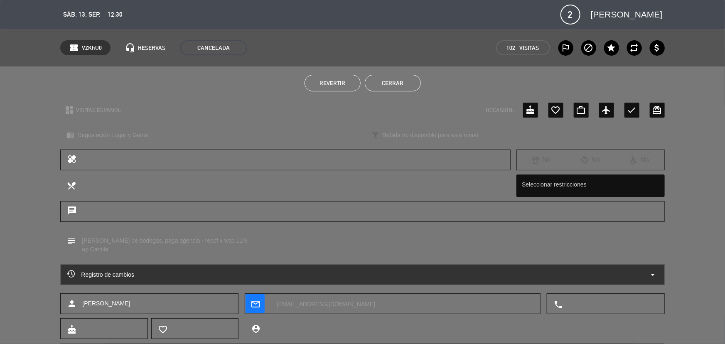
click at [386, 84] on button "Cerrar" at bounding box center [393, 83] width 56 height 17
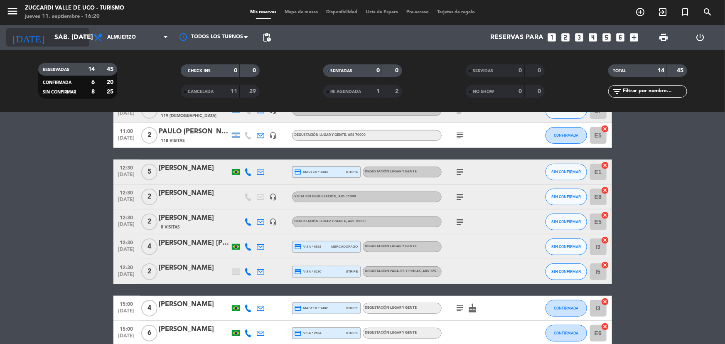
click at [50, 34] on input "sáb. [DATE]" at bounding box center [94, 37] width 88 height 16
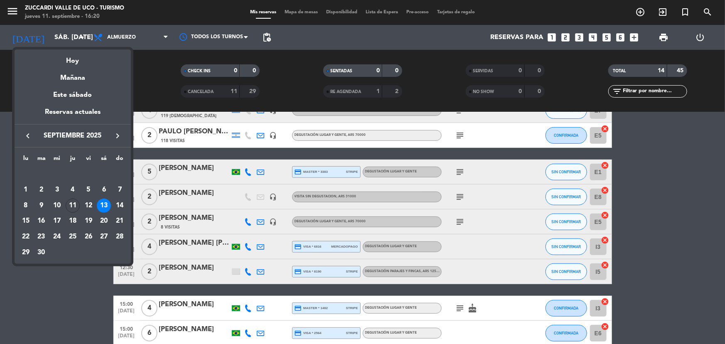
click at [116, 133] on icon "keyboard_arrow_right" at bounding box center [118, 136] width 10 height 10
click at [12, 10] on div at bounding box center [362, 172] width 725 height 344
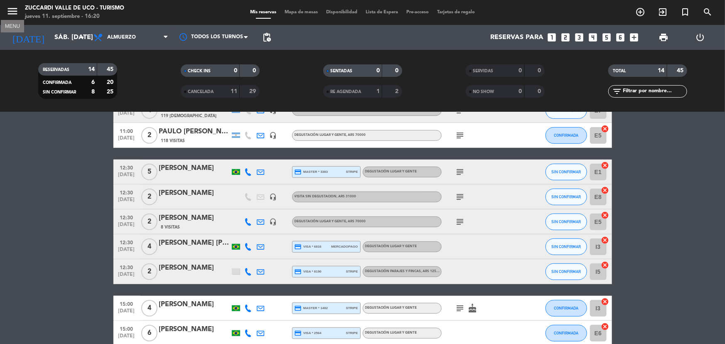
click at [17, 15] on icon "menu" at bounding box center [12, 11] width 12 height 12
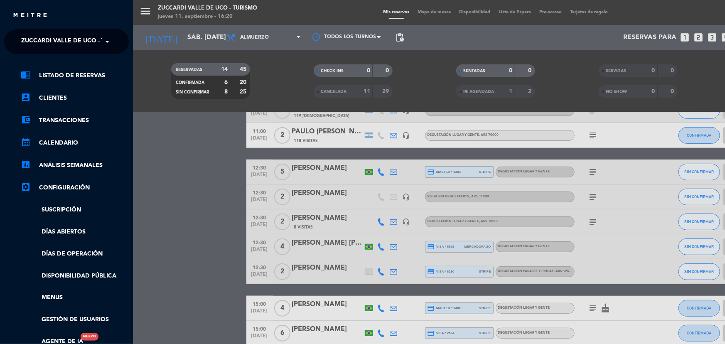
click at [108, 44] on span at bounding box center [109, 41] width 14 height 17
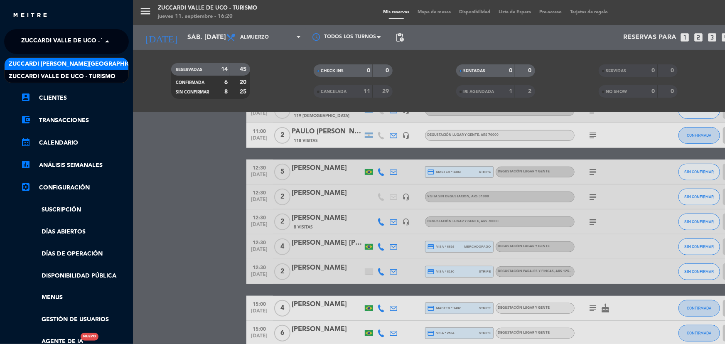
click at [117, 69] on div "Zuccardi [PERSON_NAME][GEOGRAPHIC_DATA] - Restaurant [PERSON_NAME][GEOGRAPHIC_D…" at bounding box center [67, 64] width 124 height 12
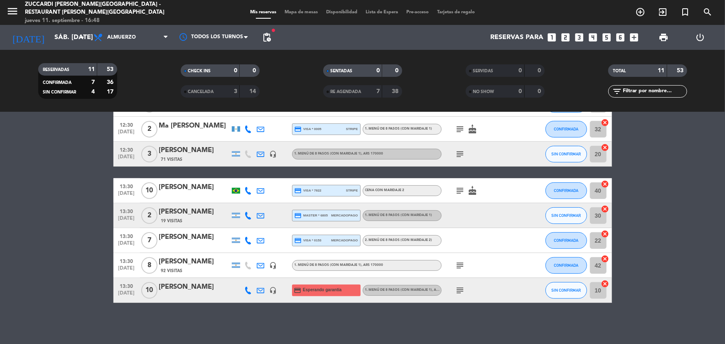
scroll to position [0, 0]
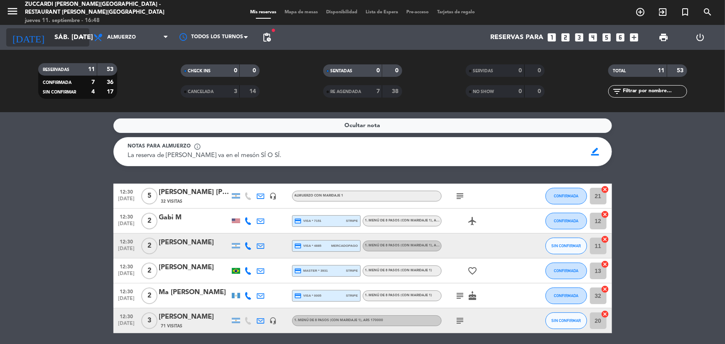
click at [71, 37] on input "sáb. [DATE]" at bounding box center [94, 37] width 88 height 16
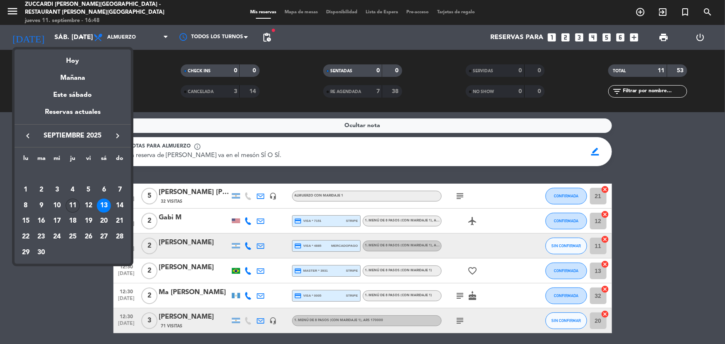
click at [71, 207] on div "11" at bounding box center [73, 206] width 14 height 14
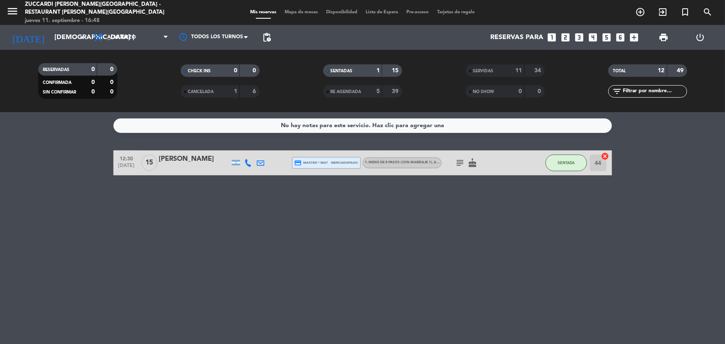
click at [161, 164] on div "[PERSON_NAME]" at bounding box center [194, 159] width 71 height 11
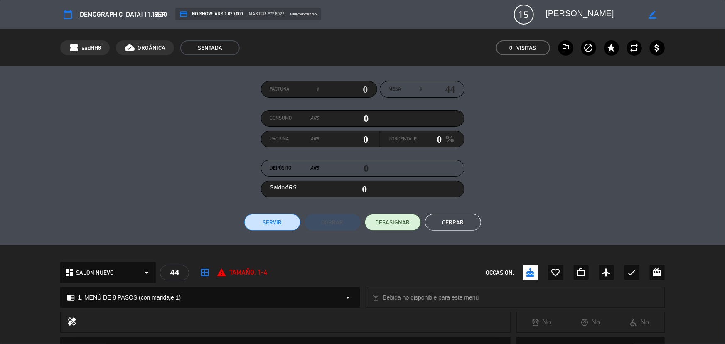
click at [278, 225] on button "Servir" at bounding box center [272, 222] width 56 height 17
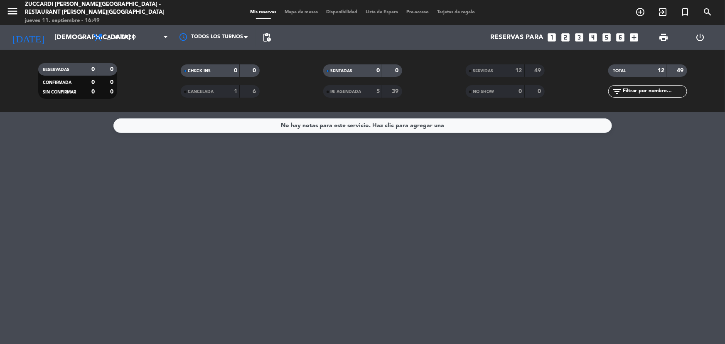
click at [495, 77] on div "SERVIDAS 12 49" at bounding box center [505, 74] width 142 height 21
click at [495, 74] on div "SERVIDAS" at bounding box center [487, 71] width 38 height 10
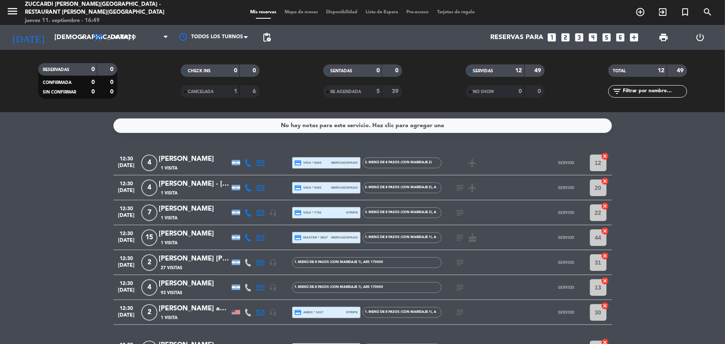
click at [197, 261] on div "[PERSON_NAME] [PERSON_NAME] [PERSON_NAME]" at bounding box center [194, 258] width 71 height 11
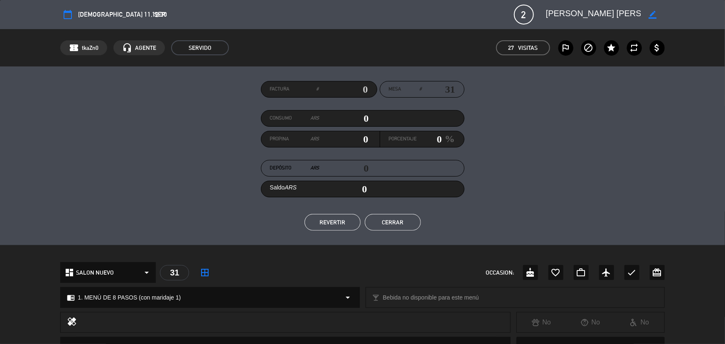
scroll to position [0, 20]
drag, startPoint x: 547, startPoint y: 15, endPoint x: 642, endPoint y: 16, distance: 95.1
click at [642, 16] on div "border_color" at bounding box center [602, 14] width 125 height 15
click at [185, 44] on span "SERVIDO" at bounding box center [200, 47] width 58 height 15
drag, startPoint x: 414, startPoint y: 223, endPoint x: 414, endPoint y: 216, distance: 7.5
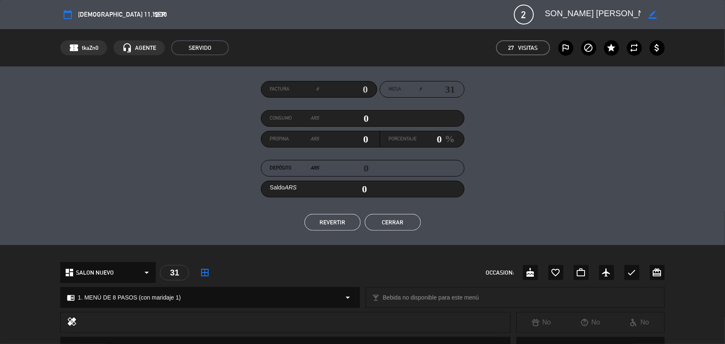
click at [413, 223] on button "Cerrar" at bounding box center [393, 222] width 56 height 17
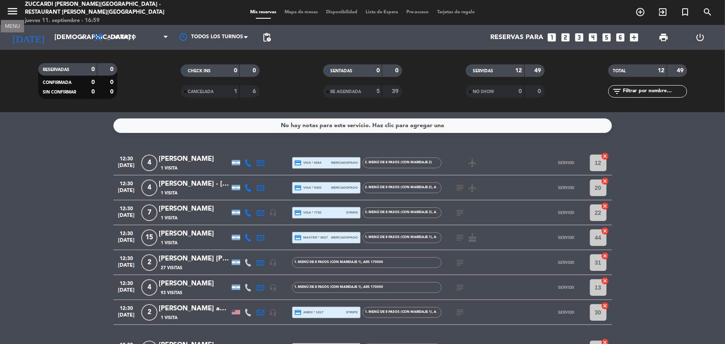
click at [7, 15] on icon "menu" at bounding box center [12, 11] width 12 height 12
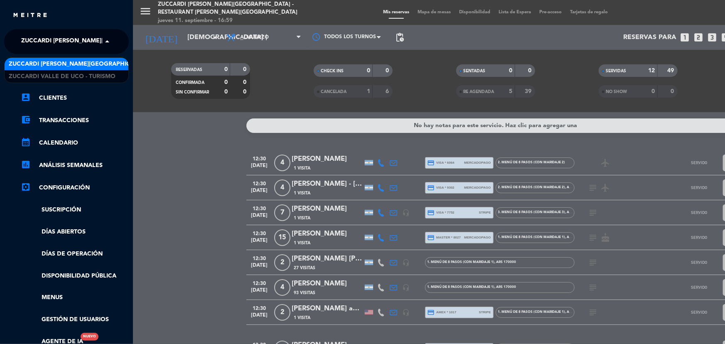
click at [103, 45] on span at bounding box center [109, 41] width 14 height 17
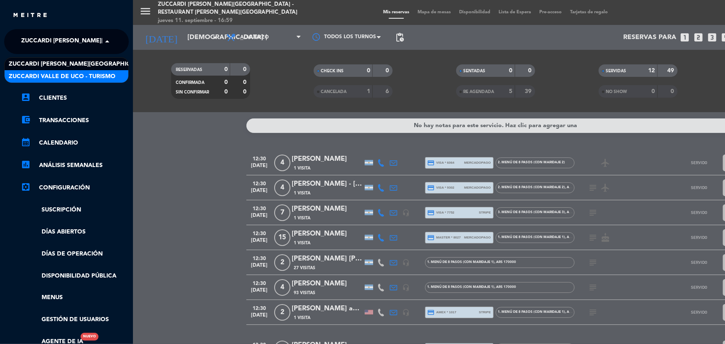
click at [104, 82] on div "Zuccardi Valle de Uco - Turismo" at bounding box center [67, 76] width 124 height 12
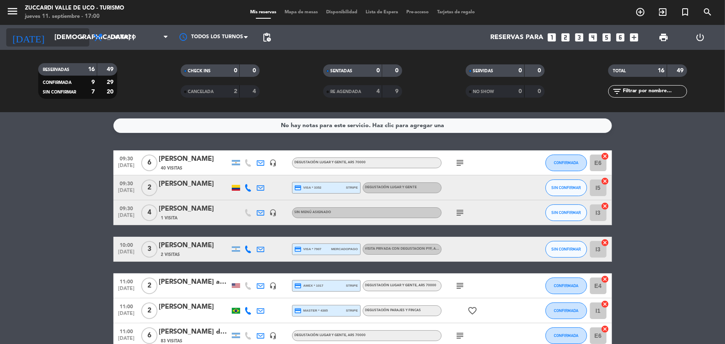
click at [56, 39] on input "[DEMOGRAPHIC_DATA] [DATE]" at bounding box center [94, 37] width 88 height 16
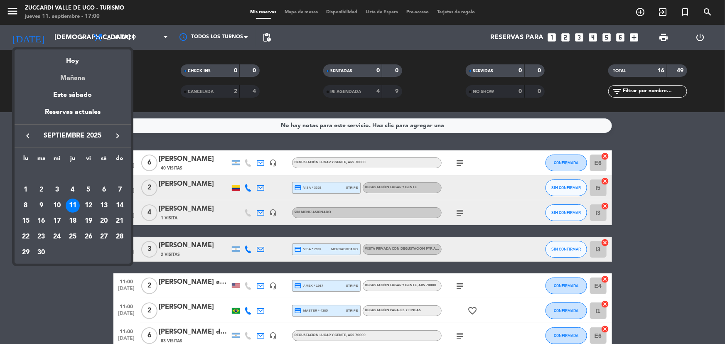
click at [79, 81] on div "Mañana" at bounding box center [73, 74] width 116 height 17
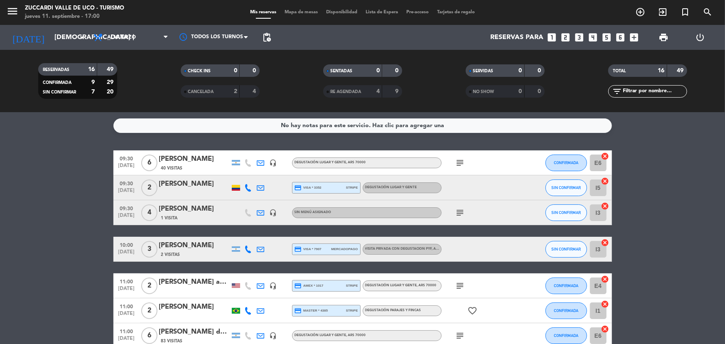
type input "vie. [DATE]"
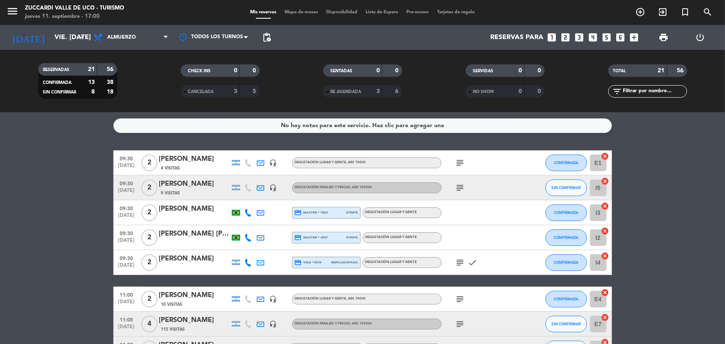
drag, startPoint x: 199, startPoint y: 195, endPoint x: 417, endPoint y: 341, distance: 262.0
click at [201, 199] on div "09:30 [DATE] 2 [PERSON_NAME] 9 Visitas headset_mic Degustación Parajes Y Fincas…" at bounding box center [362, 187] width 498 height 25
click at [194, 190] on div "9 Visitas" at bounding box center [194, 192] width 71 height 7
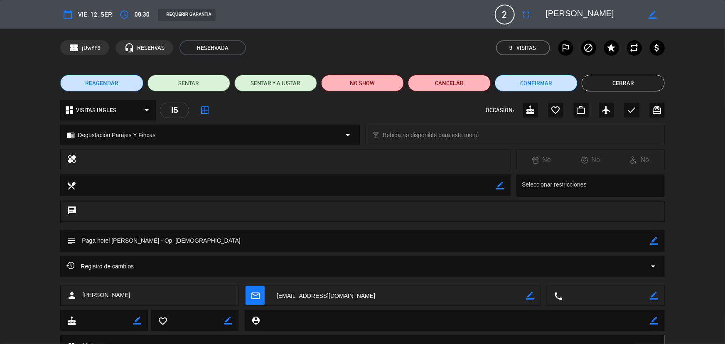
click at [652, 17] on icon "border_color" at bounding box center [652, 15] width 8 height 8
click at [650, 15] on icon at bounding box center [652, 15] width 8 height 8
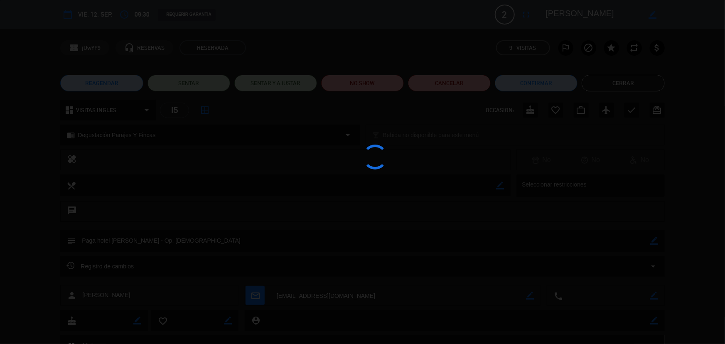
type textarea "[PERSON_NAME]"
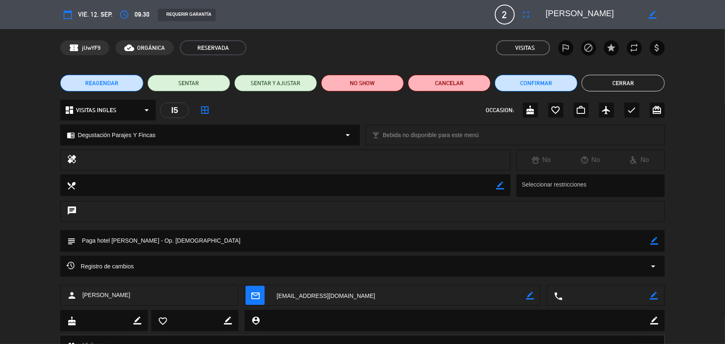
drag, startPoint x: 610, startPoint y: 80, endPoint x: 318, endPoint y: 52, distance: 293.2
click at [599, 80] on button "Cerrar" at bounding box center [622, 83] width 83 height 17
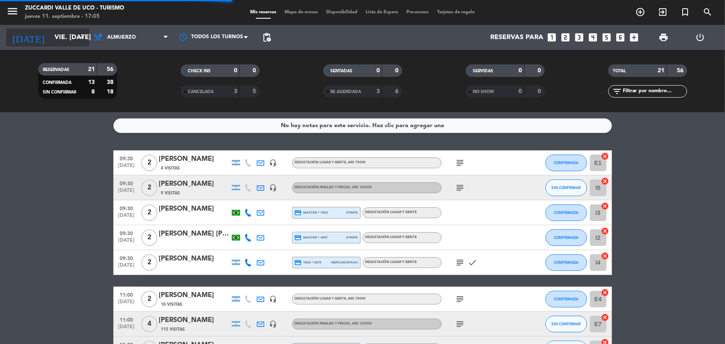
click at [50, 39] on input "vie. [DATE]" at bounding box center [94, 37] width 88 height 16
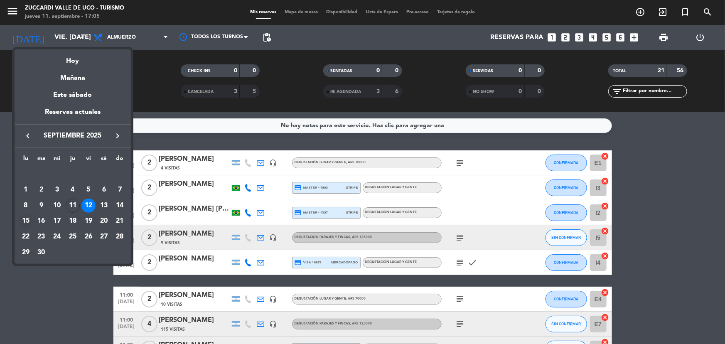
click at [25, 220] on div "15" at bounding box center [26, 221] width 14 height 14
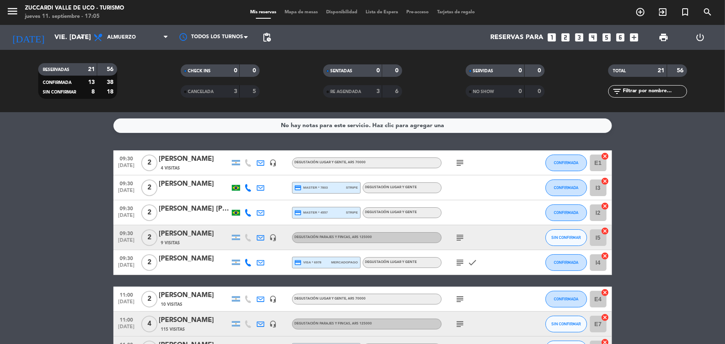
type input "lun. [DATE]"
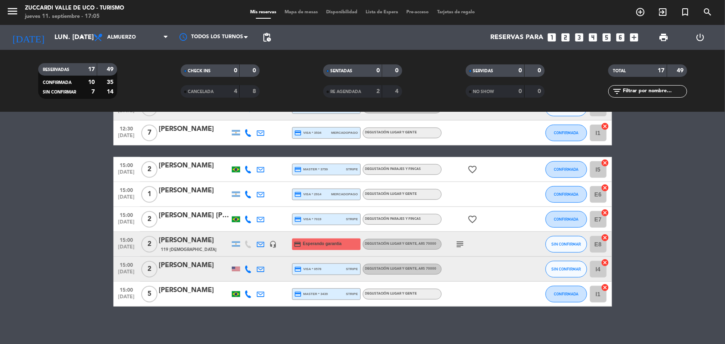
scroll to position [318, 0]
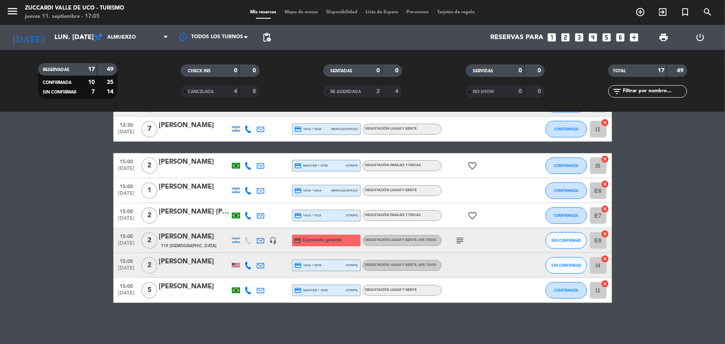
click at [195, 246] on div "119 [DEMOGRAPHIC_DATA]" at bounding box center [194, 245] width 71 height 7
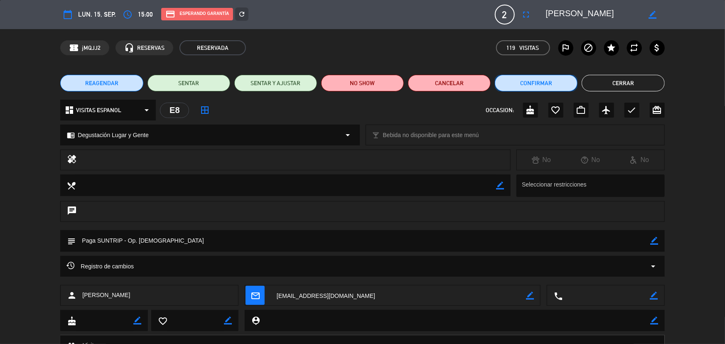
click at [522, 83] on button "Confirmar" at bounding box center [536, 83] width 83 height 17
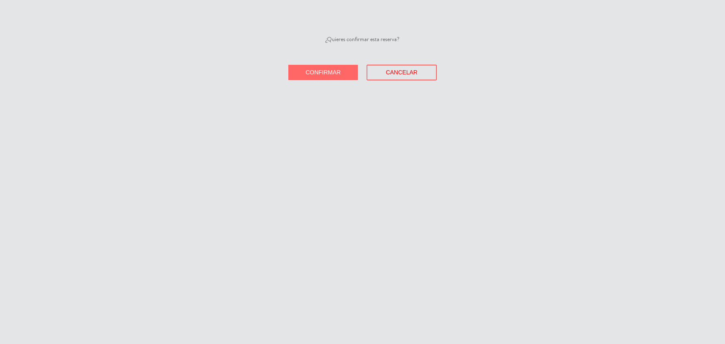
click at [341, 75] on button "Confirmar" at bounding box center [323, 72] width 70 height 15
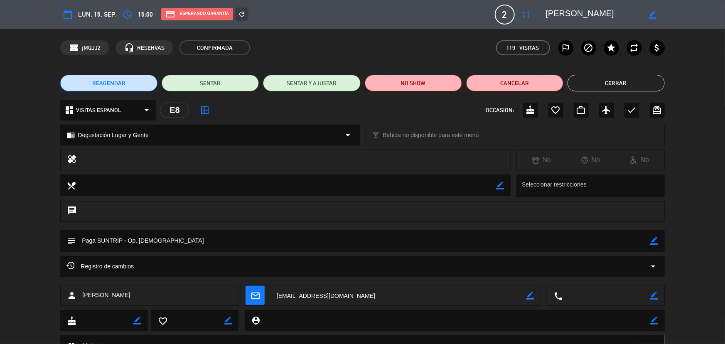
click at [601, 87] on button "Cerrar" at bounding box center [615, 83] width 97 height 17
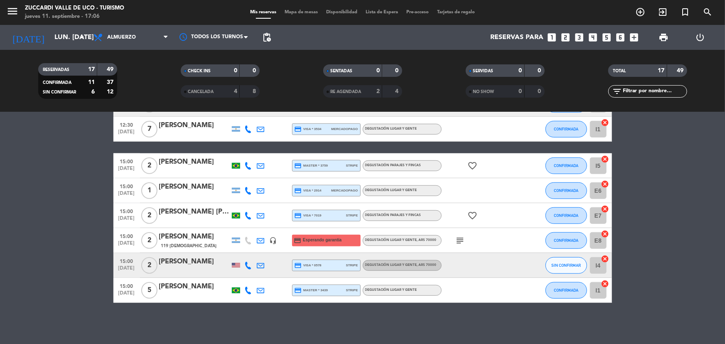
click at [187, 243] on div "119 [DEMOGRAPHIC_DATA]" at bounding box center [194, 245] width 71 height 7
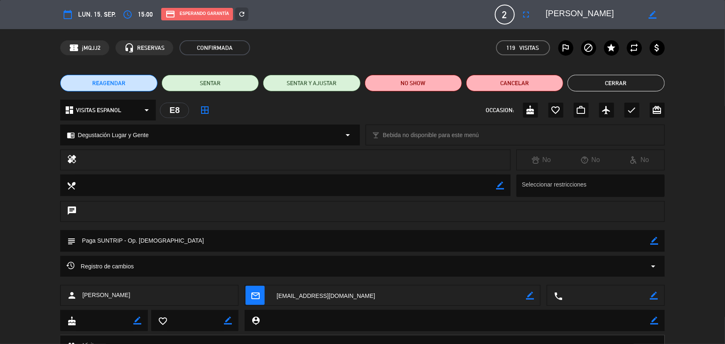
click at [652, 265] on icon "arrow_drop_down" at bounding box center [653, 266] width 10 height 10
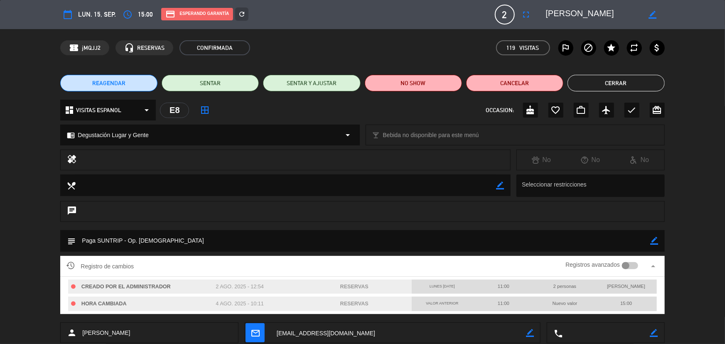
click at [633, 265] on div at bounding box center [630, 265] width 16 height 7
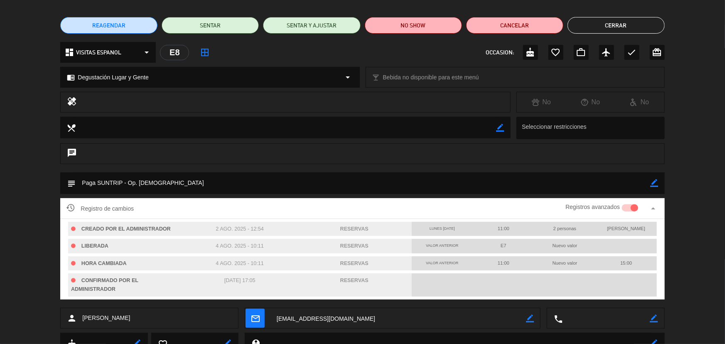
scroll to position [0, 0]
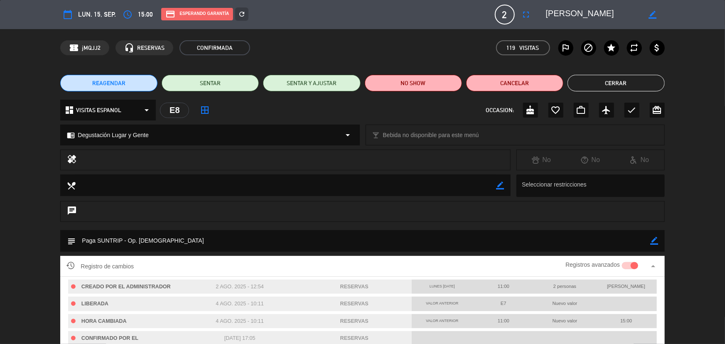
click at [654, 240] on icon "border_color" at bounding box center [654, 241] width 8 height 8
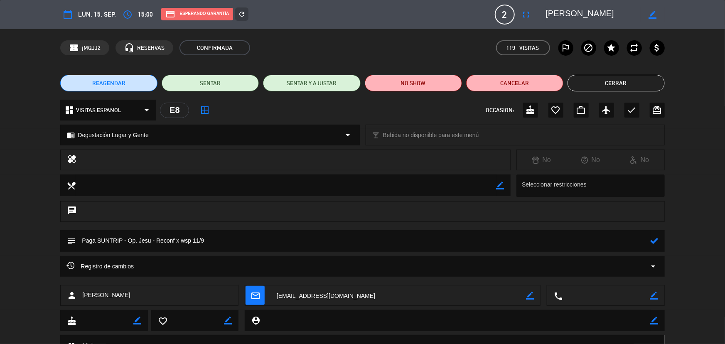
type textarea "Paga SUNTRIP - Op. Jesu - Reconf x wsp 11/9"
click at [655, 242] on icon at bounding box center [654, 241] width 8 height 8
drag, startPoint x: 595, startPoint y: 83, endPoint x: 523, endPoint y: 83, distance: 71.8
click at [594, 83] on button "Cerrar" at bounding box center [615, 83] width 97 height 17
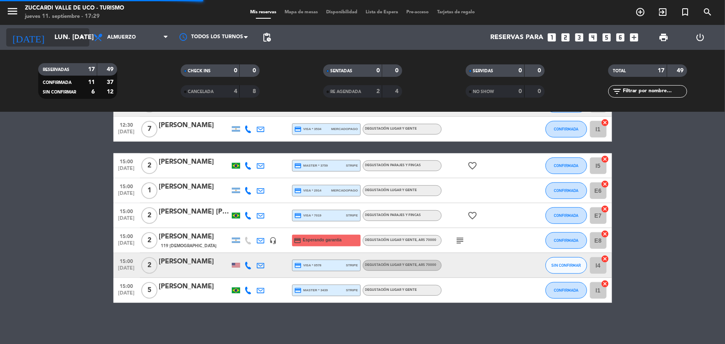
click at [59, 39] on input "lun. [DATE]" at bounding box center [94, 37] width 88 height 16
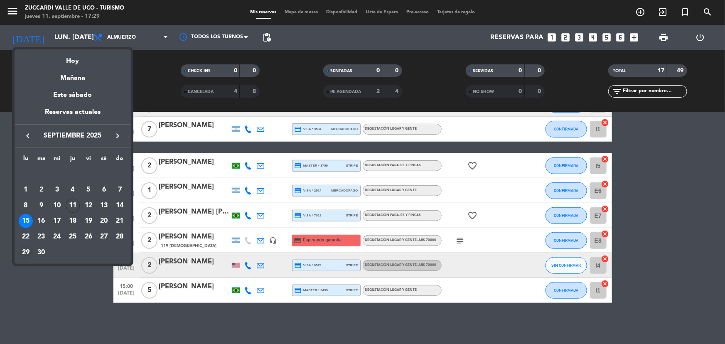
click at [24, 254] on div "29" at bounding box center [26, 252] width 14 height 14
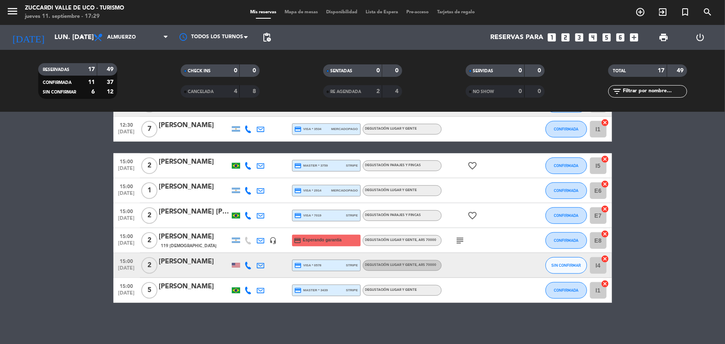
type input "lun. [DATE]"
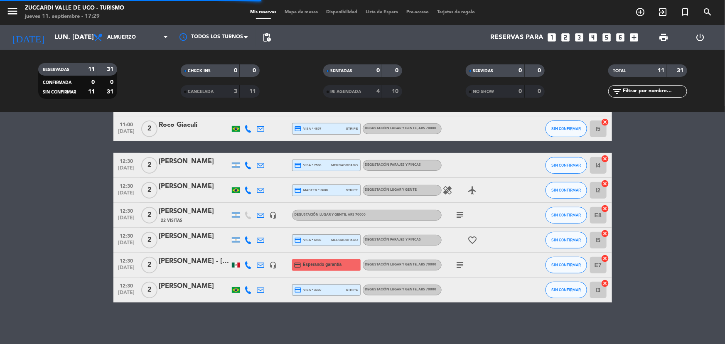
scroll to position [145, 0]
click at [12, 15] on icon "menu" at bounding box center [12, 11] width 12 height 12
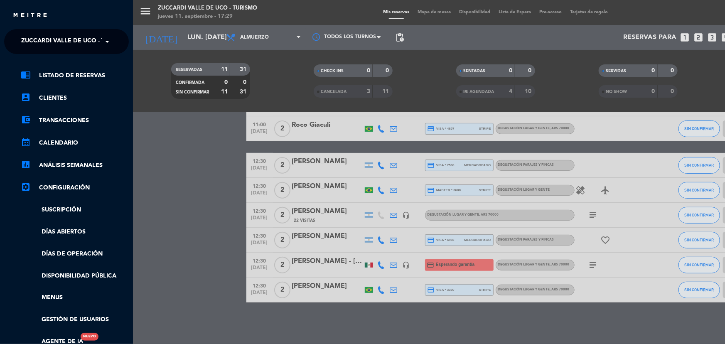
click at [56, 36] on span "Zuccardi Valle de Uco - Turismo" at bounding box center [74, 41] width 107 height 17
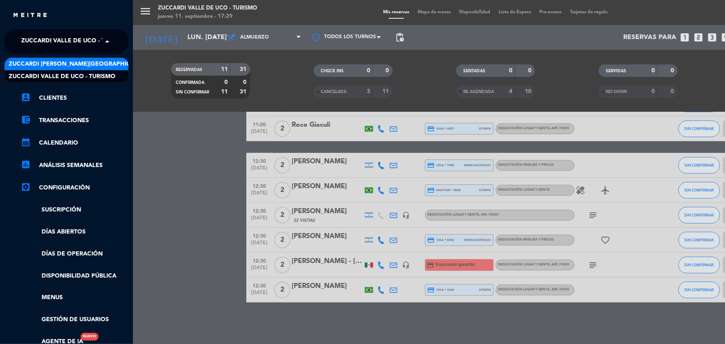
click at [55, 61] on span "Zuccardi [PERSON_NAME][GEOGRAPHIC_DATA] - Restaurant [PERSON_NAME][GEOGRAPHIC_D…" at bounding box center [157, 64] width 296 height 10
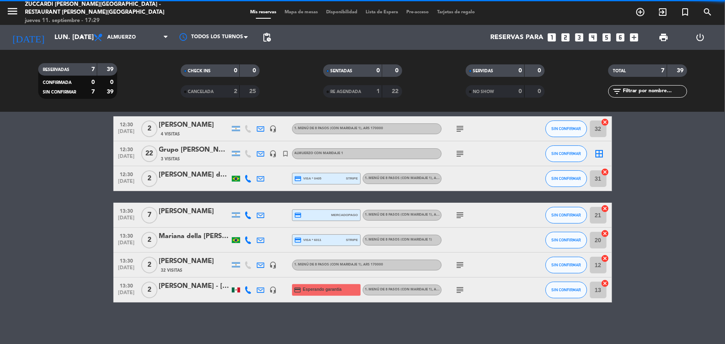
scroll to position [34, 0]
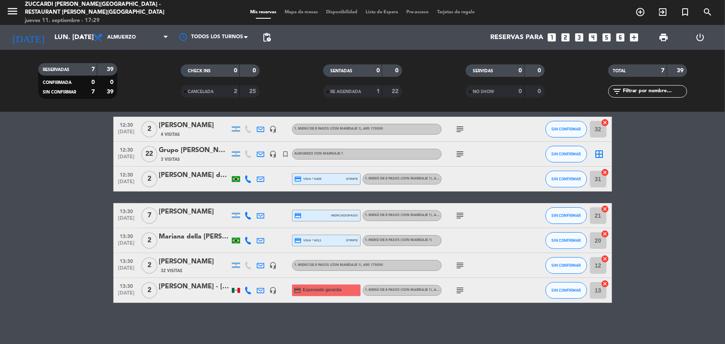
click at [209, 152] on div "Grupo [PERSON_NAME] [PERSON_NAME]" at bounding box center [194, 150] width 71 height 11
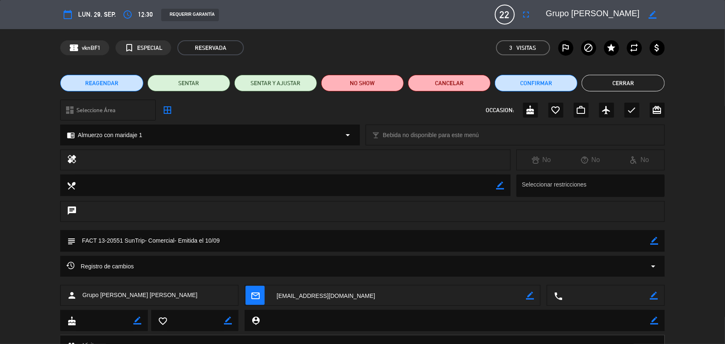
click at [657, 239] on icon "border_color" at bounding box center [654, 241] width 8 height 8
click at [120, 238] on textarea at bounding box center [363, 240] width 574 height 21
click at [210, 240] on textarea at bounding box center [363, 240] width 574 height 21
type textarea "FACT 13-20599 SunTrip- Comercial- Emitida el 11/09"
click at [657, 238] on icon at bounding box center [654, 241] width 8 height 8
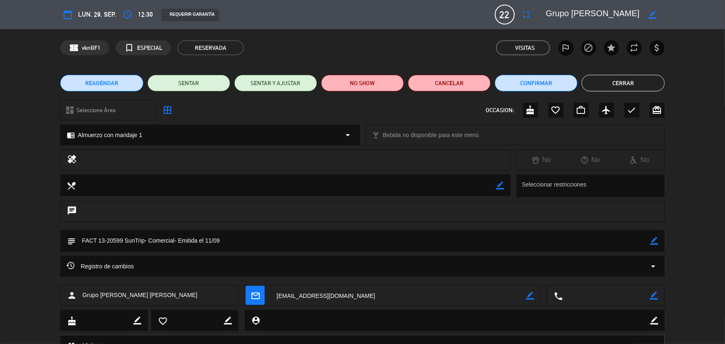
click at [615, 79] on button "Cerrar" at bounding box center [622, 83] width 83 height 17
